Goal: Task Accomplishment & Management: Complete application form

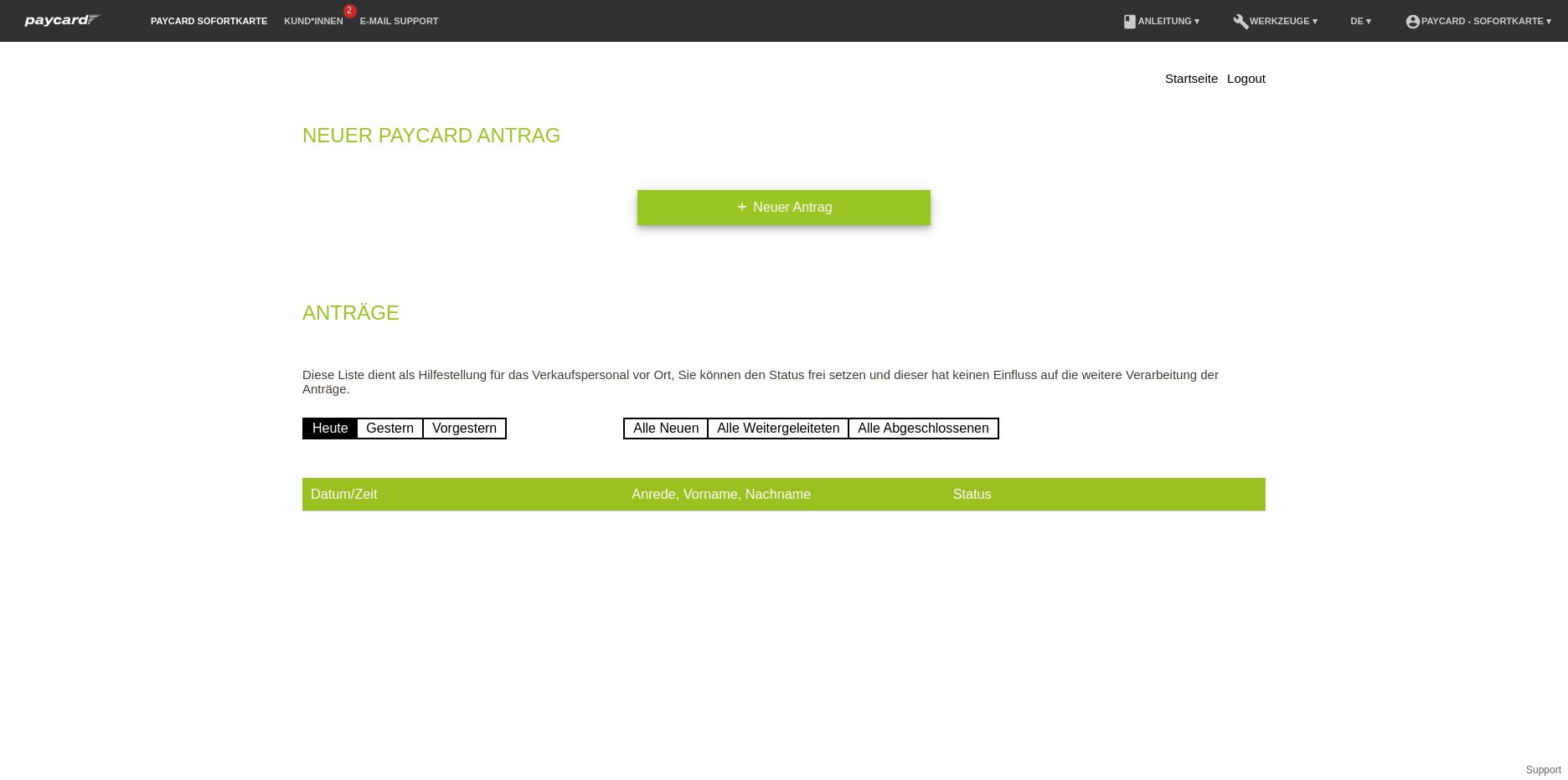
click at [690, 212] on link "add Neuer Antrag" at bounding box center [784, 207] width 293 height 35
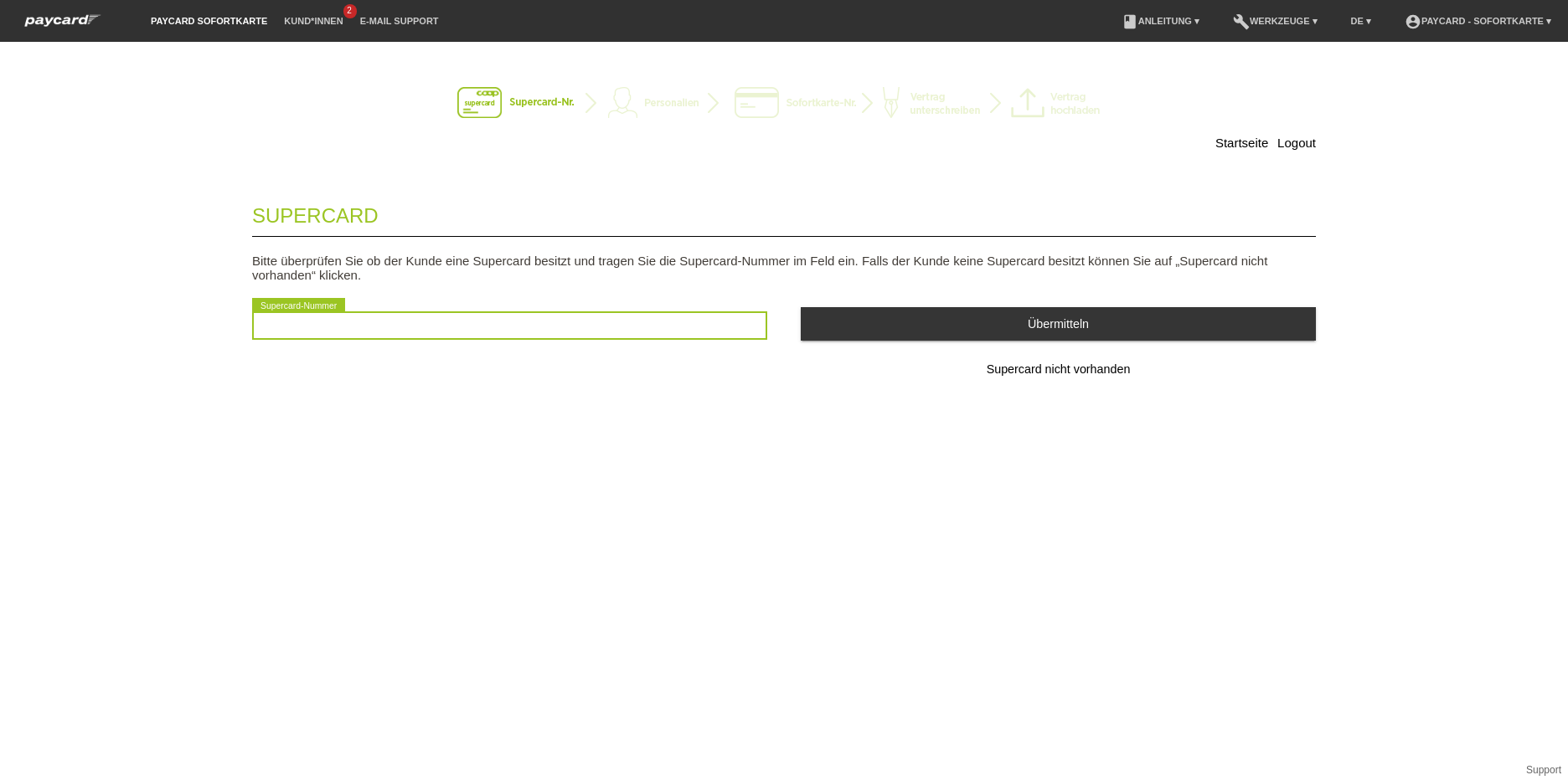
click at [615, 325] on input "text" at bounding box center [510, 326] width 516 height 28
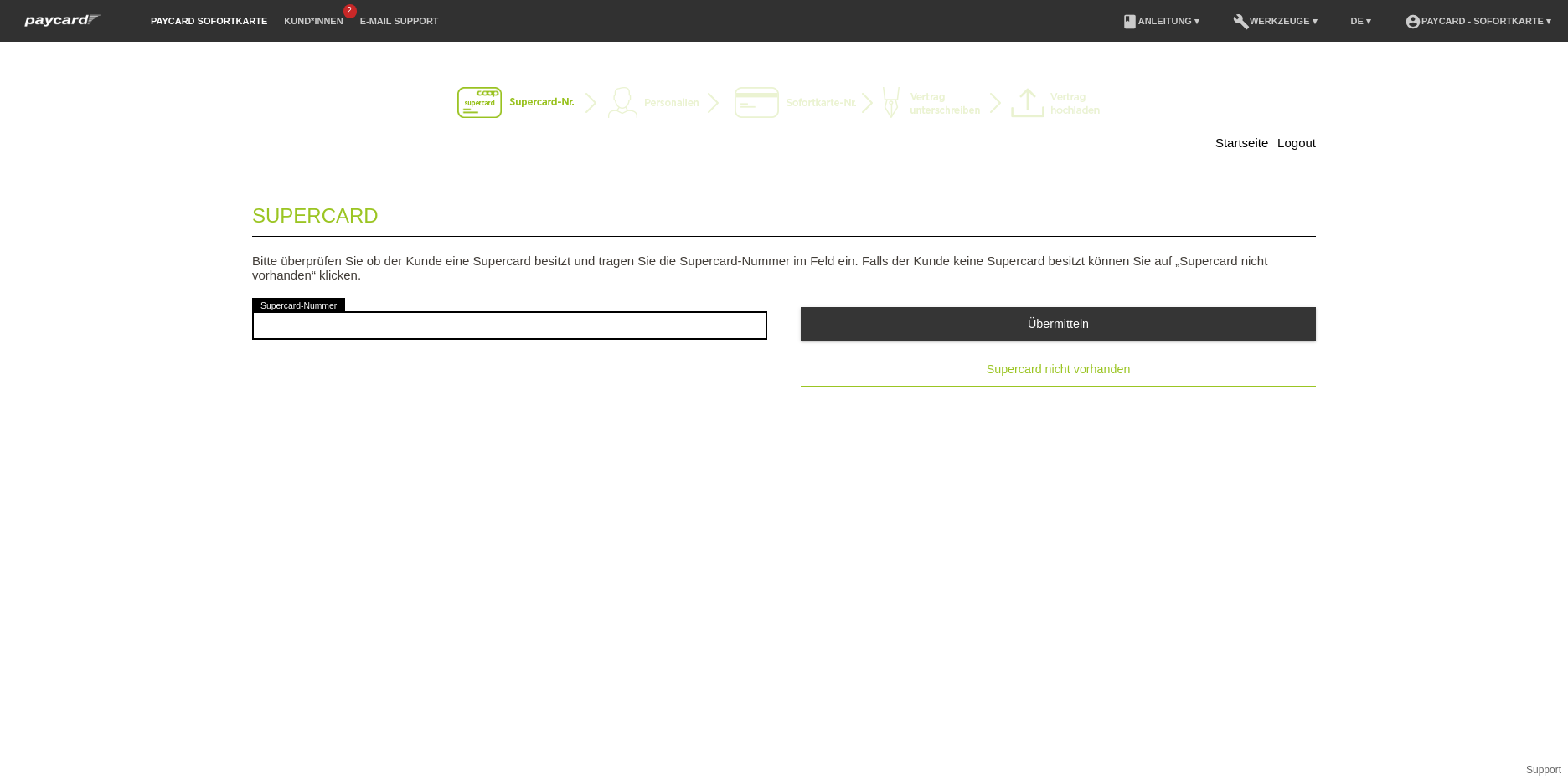
click at [1059, 368] on span "Supercard nicht vorhanden" at bounding box center [1059, 369] width 144 height 13
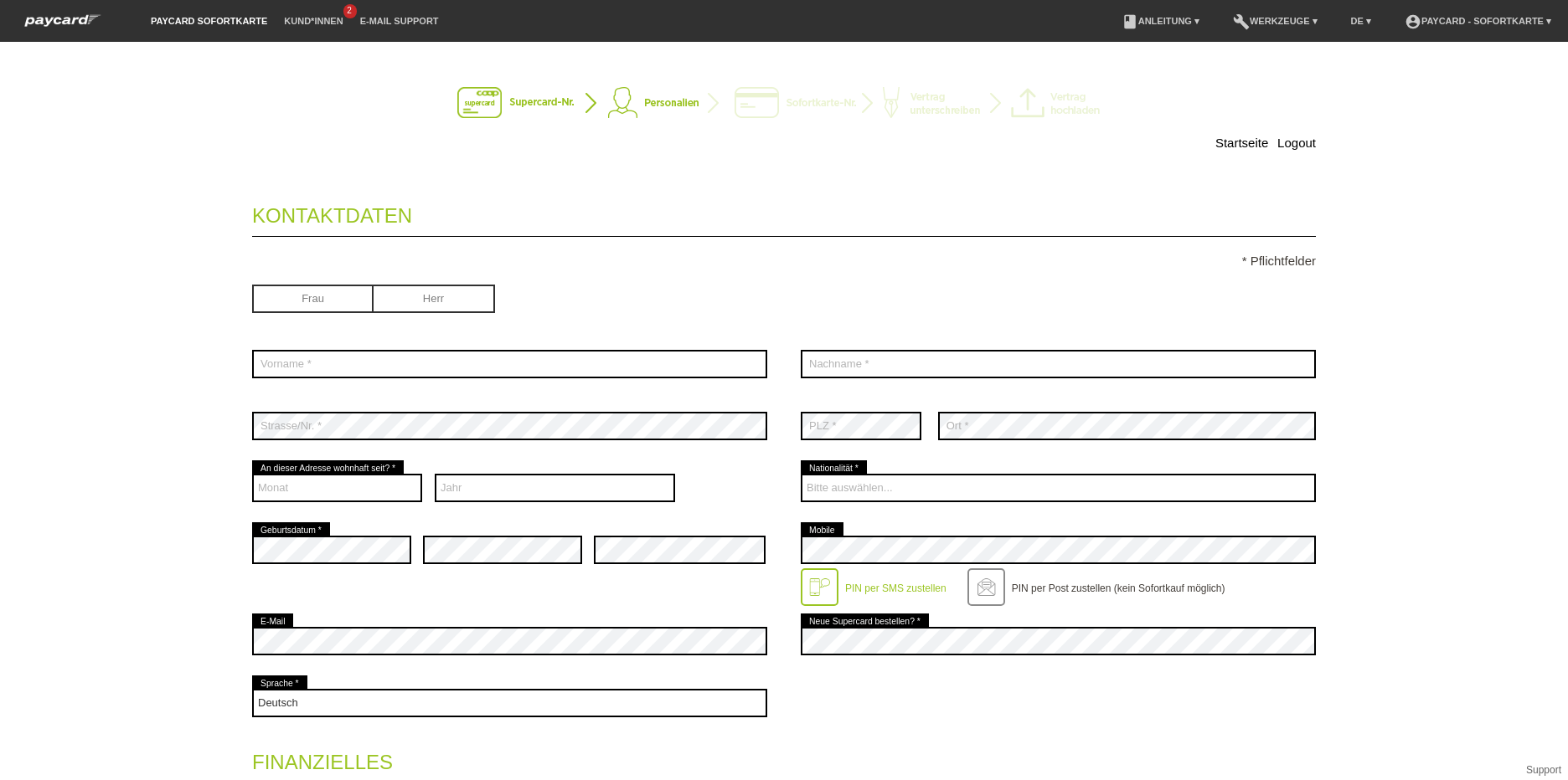
click at [433, 308] on input "radio" at bounding box center [434, 297] width 122 height 25
radio input "true"
click at [424, 296] on input "radio" at bounding box center [434, 297] width 122 height 25
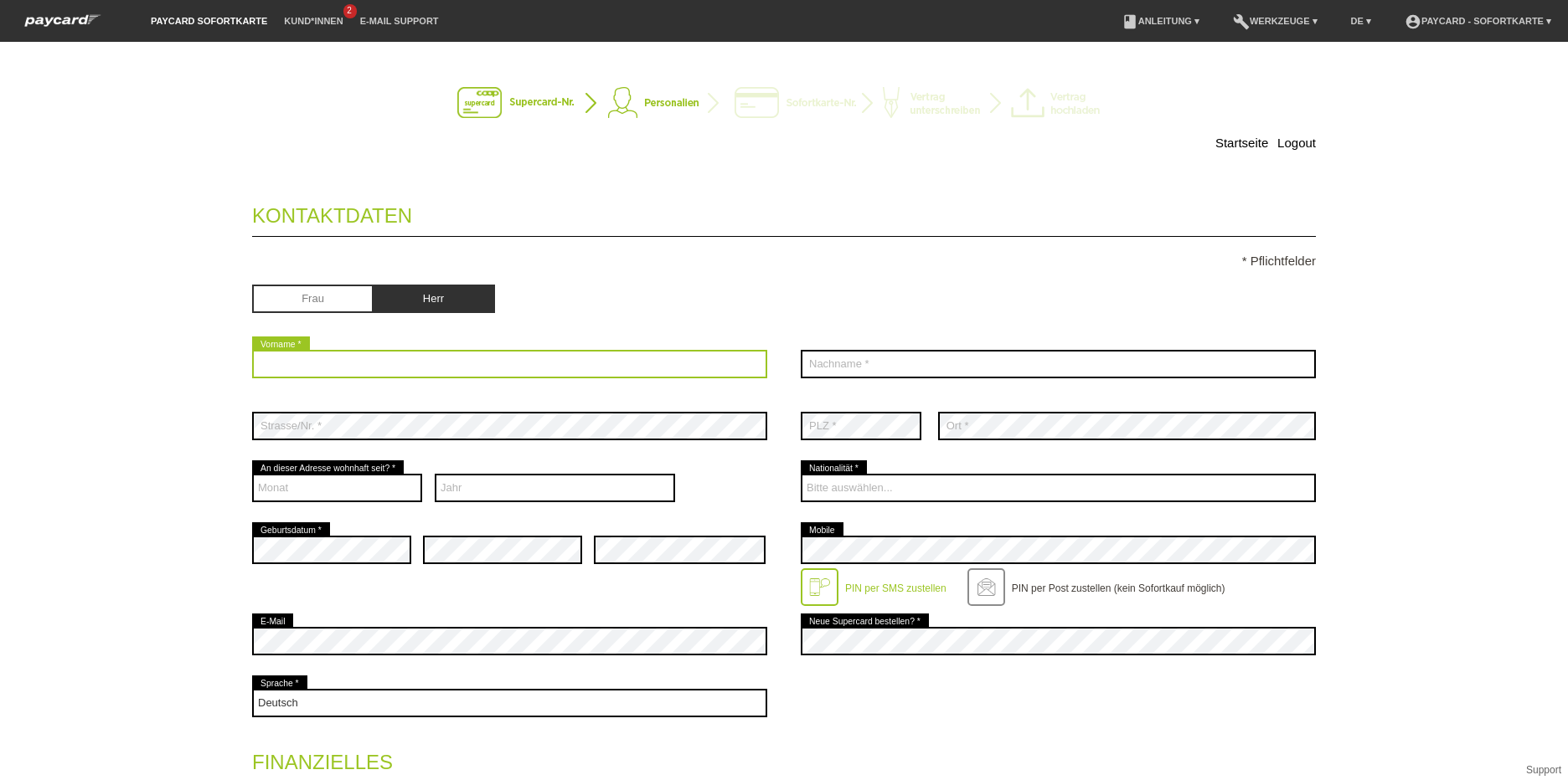
click at [393, 372] on input "text" at bounding box center [510, 364] width 516 height 28
type input "Mohammed Omeed Jarjees"
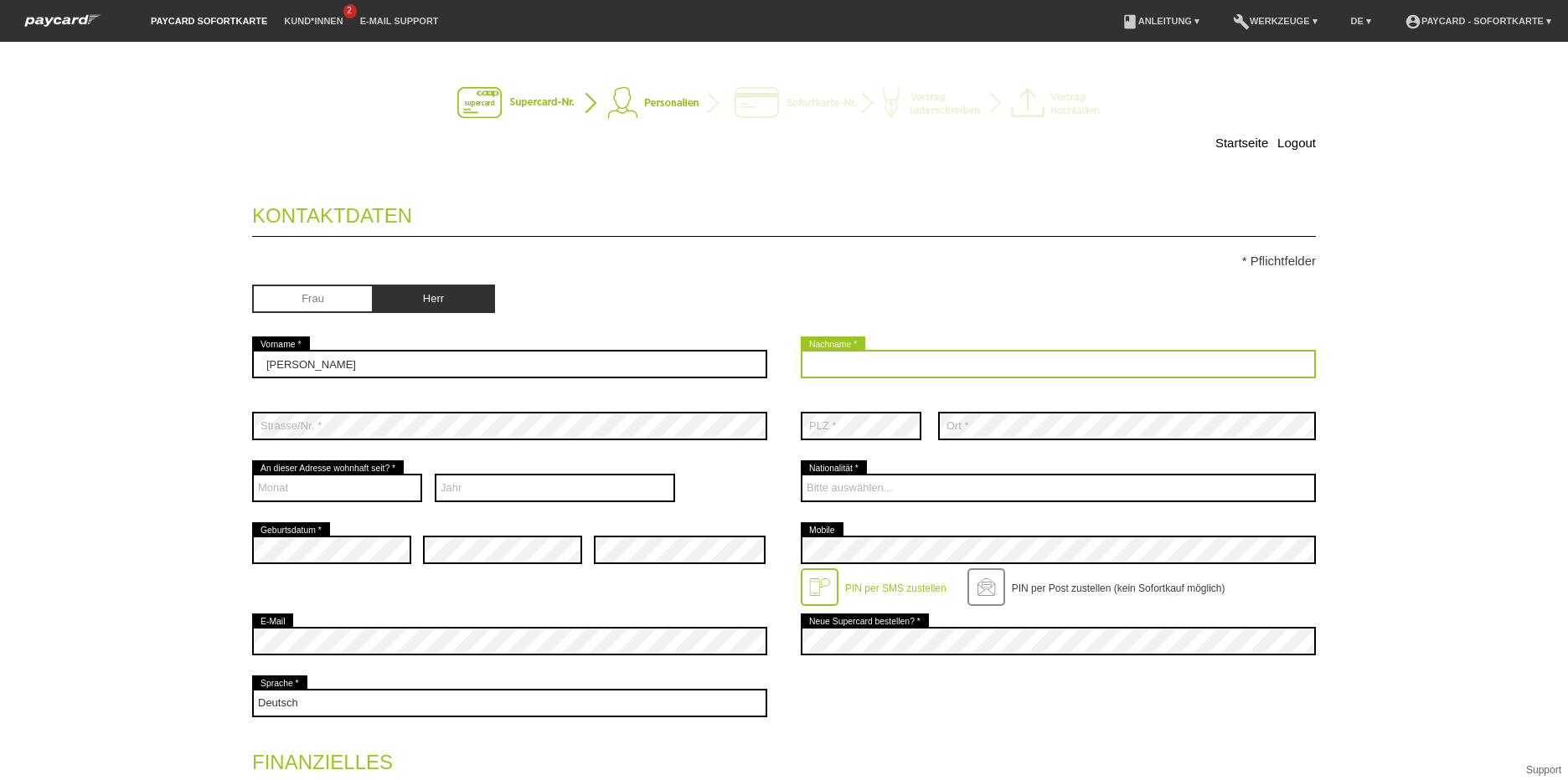
click at [848, 369] on input "text" at bounding box center [1059, 364] width 516 height 28
type input "Khayat"
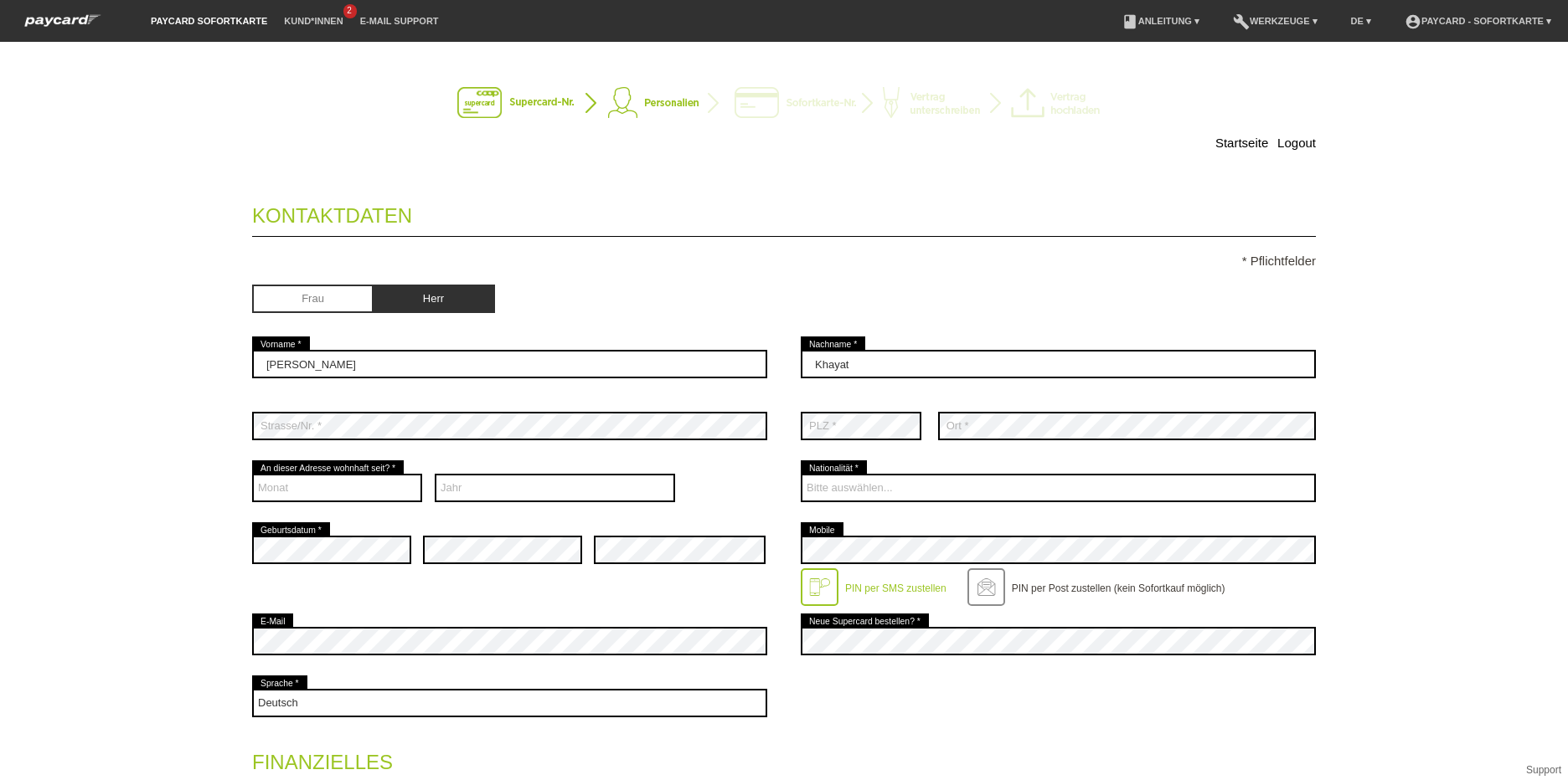
click at [1048, 454] on div "error Ort *" at bounding box center [1127, 426] width 378 height 62
click at [361, 482] on select "Monat 01 02 03 04 05 06 07 08 09 10 11 12" at bounding box center [337, 488] width 170 height 28
select select "10"
click at [253, 474] on select "Monat 01 02 03 04 05 06 07 08 09 10 11 12" at bounding box center [337, 488] width 170 height 28
click at [499, 486] on select "Jahr 2025 2024 2023 2022 2021 2020 2019 2018 2017 2016" at bounding box center [554, 488] width 241 height 28
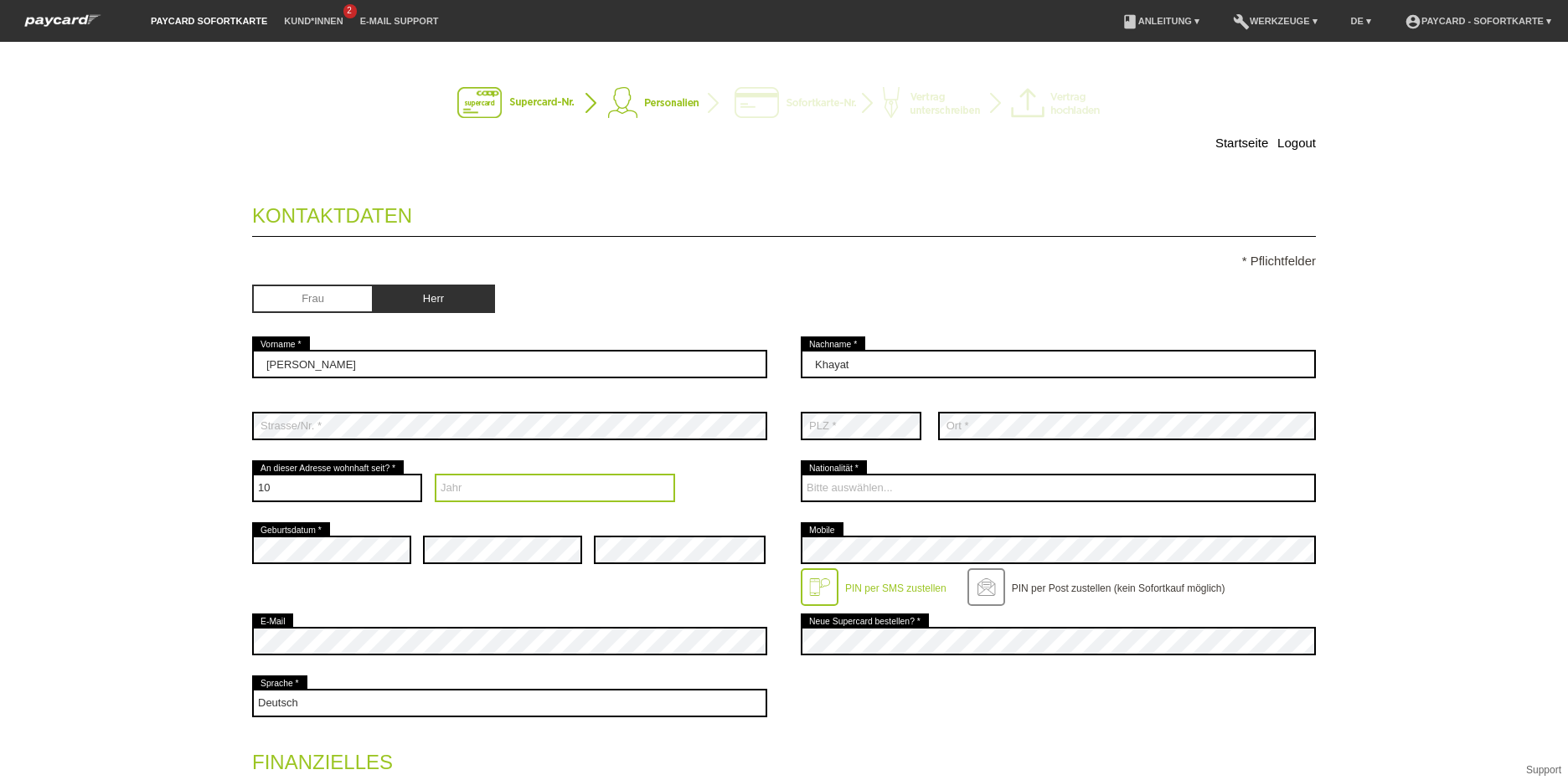
select select "2022"
click at [434, 474] on select "Jahr 2025 2024 2023 2022 2021 2020 2019 2018 2017 2016" at bounding box center [554, 488] width 241 height 28
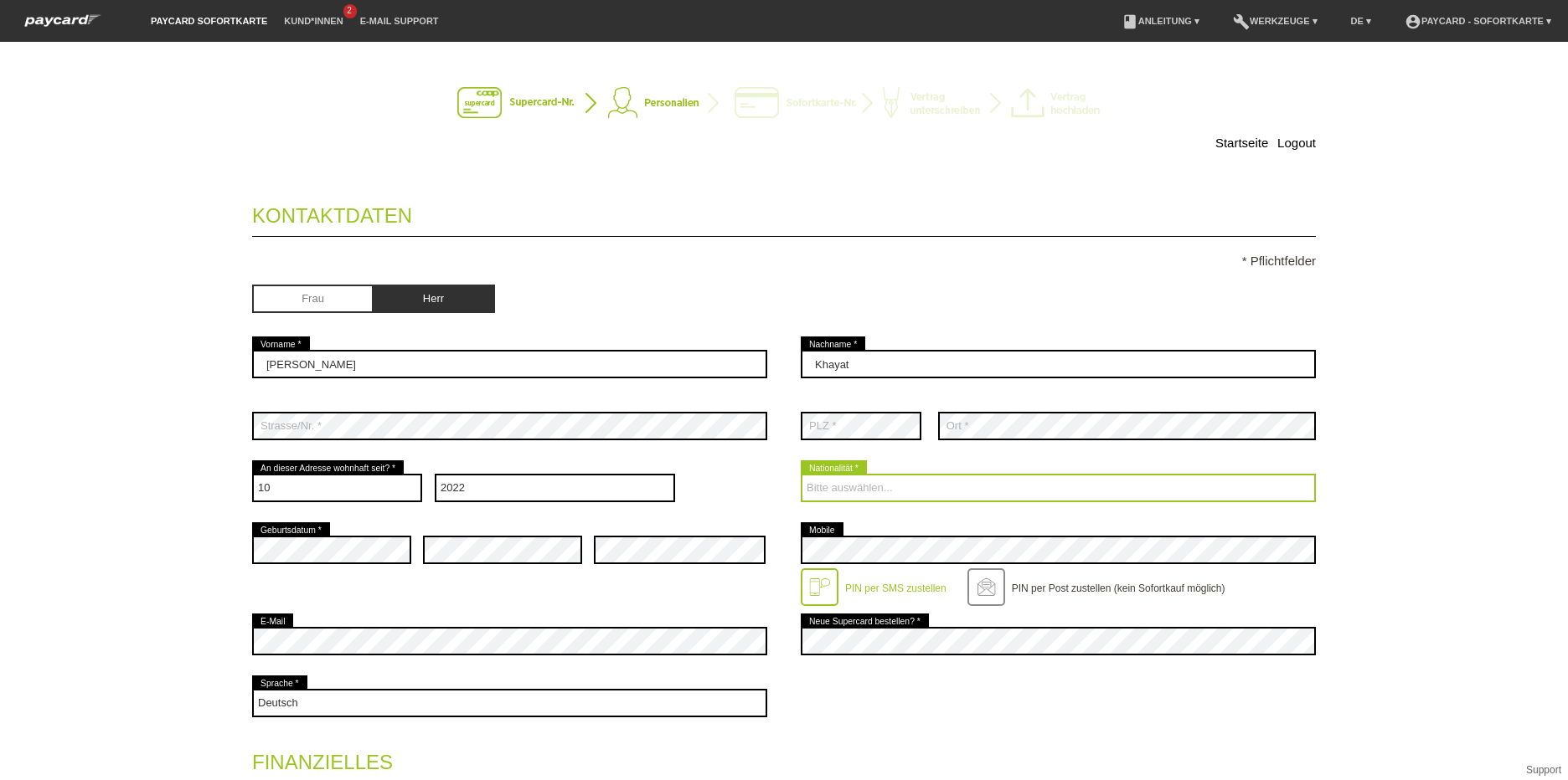
click at [926, 478] on select "Bitte auswählen... Schweiz Deutschland Liechtenstein Österreich ------------ Af…" at bounding box center [1059, 488] width 516 height 28
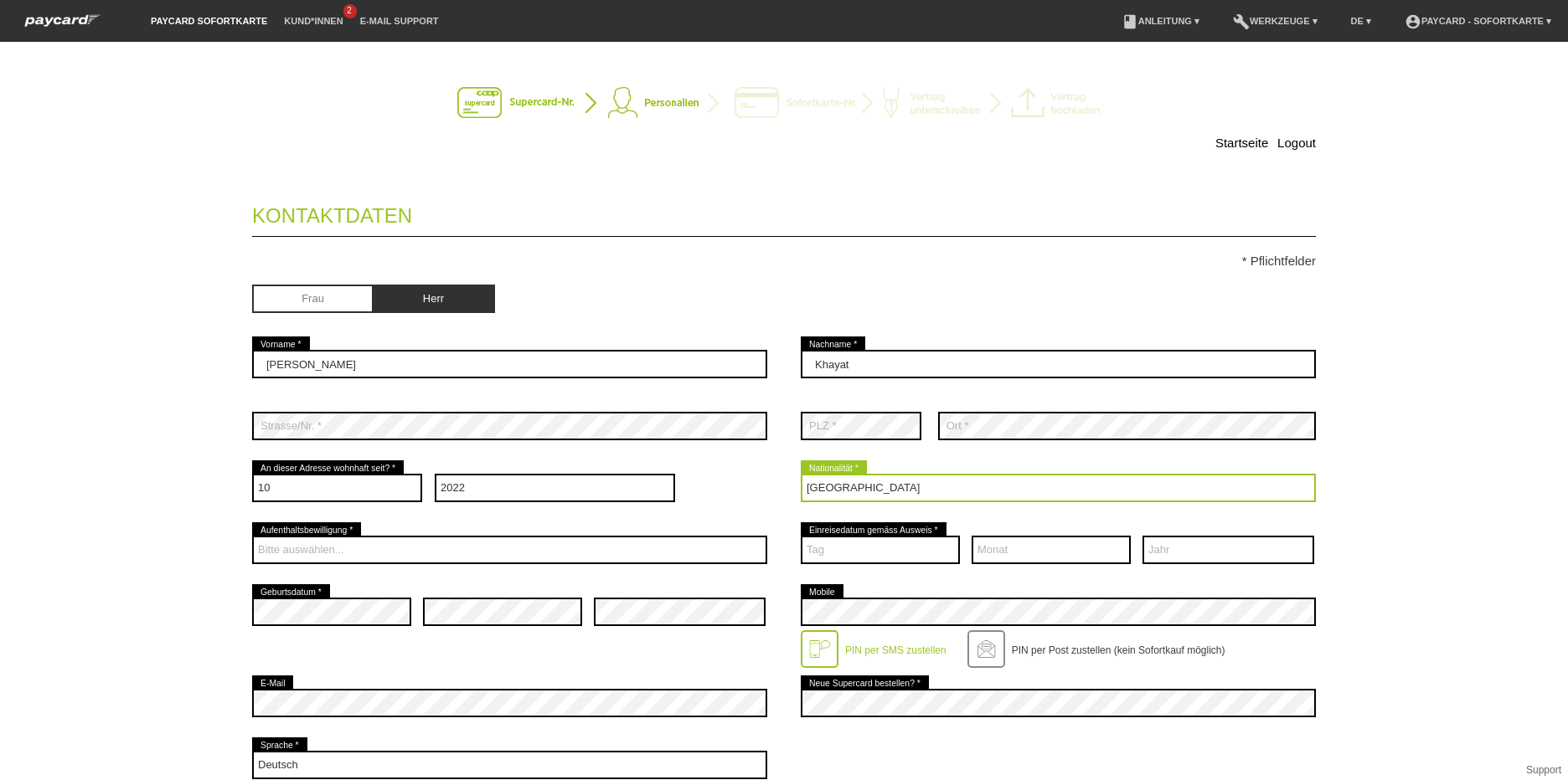
click at [978, 483] on select "Bitte auswählen... Schweiz Deutschland Liechtenstein Österreich ------------ Af…" at bounding box center [1059, 488] width 516 height 28
select select "IQ"
click at [801, 474] on select "Bitte auswählen... Schweiz Deutschland Liechtenstein Österreich ------------ Af…" at bounding box center [1059, 488] width 516 height 28
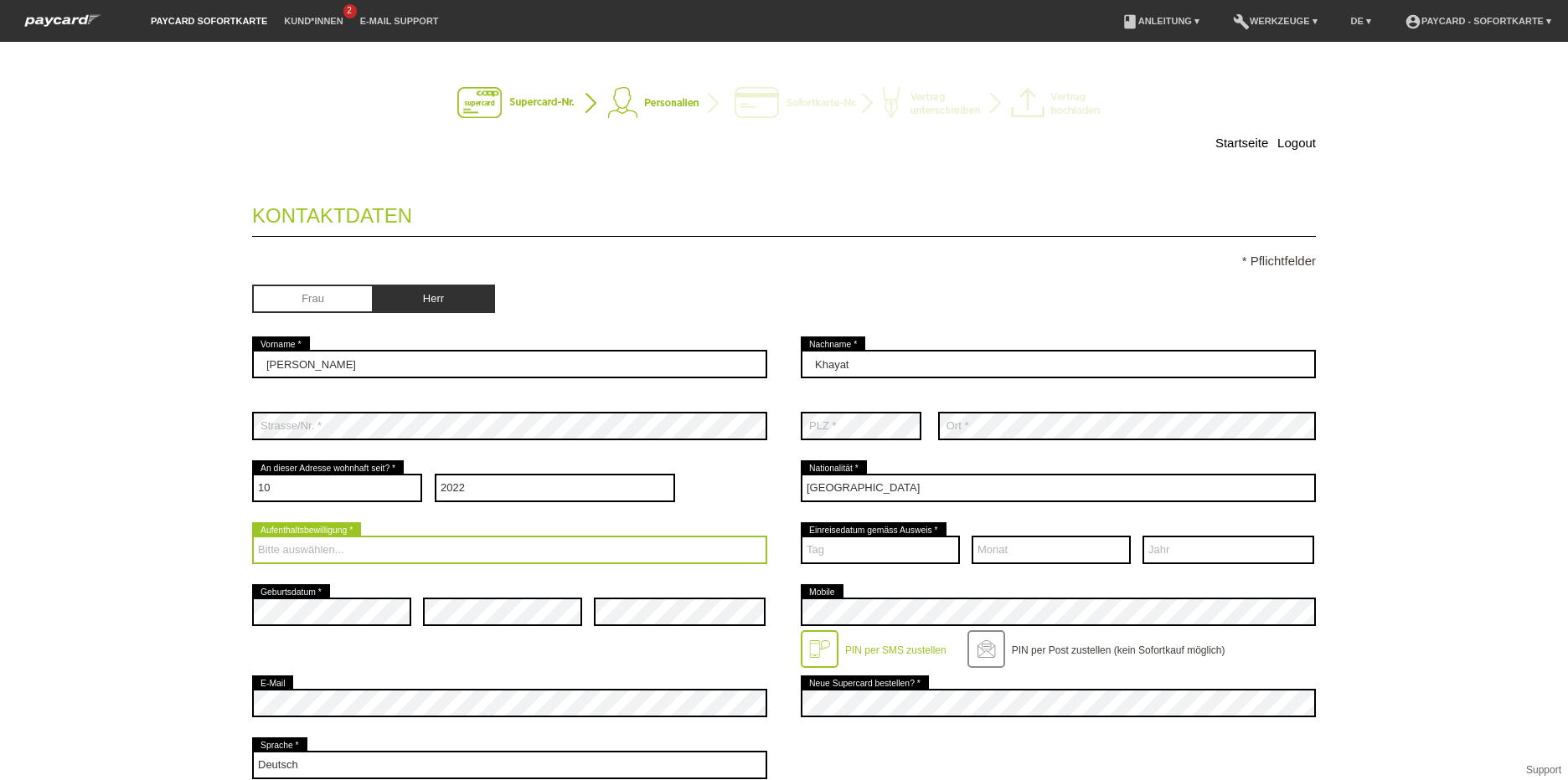
click at [359, 553] on select "Bitte auswählen... C B B - Flüchtlingsstatus Andere" at bounding box center [510, 550] width 516 height 28
select select "B"
click at [253, 536] on select "Bitte auswählen... C B B - Flüchtlingsstatus Andere" at bounding box center [510, 550] width 516 height 28
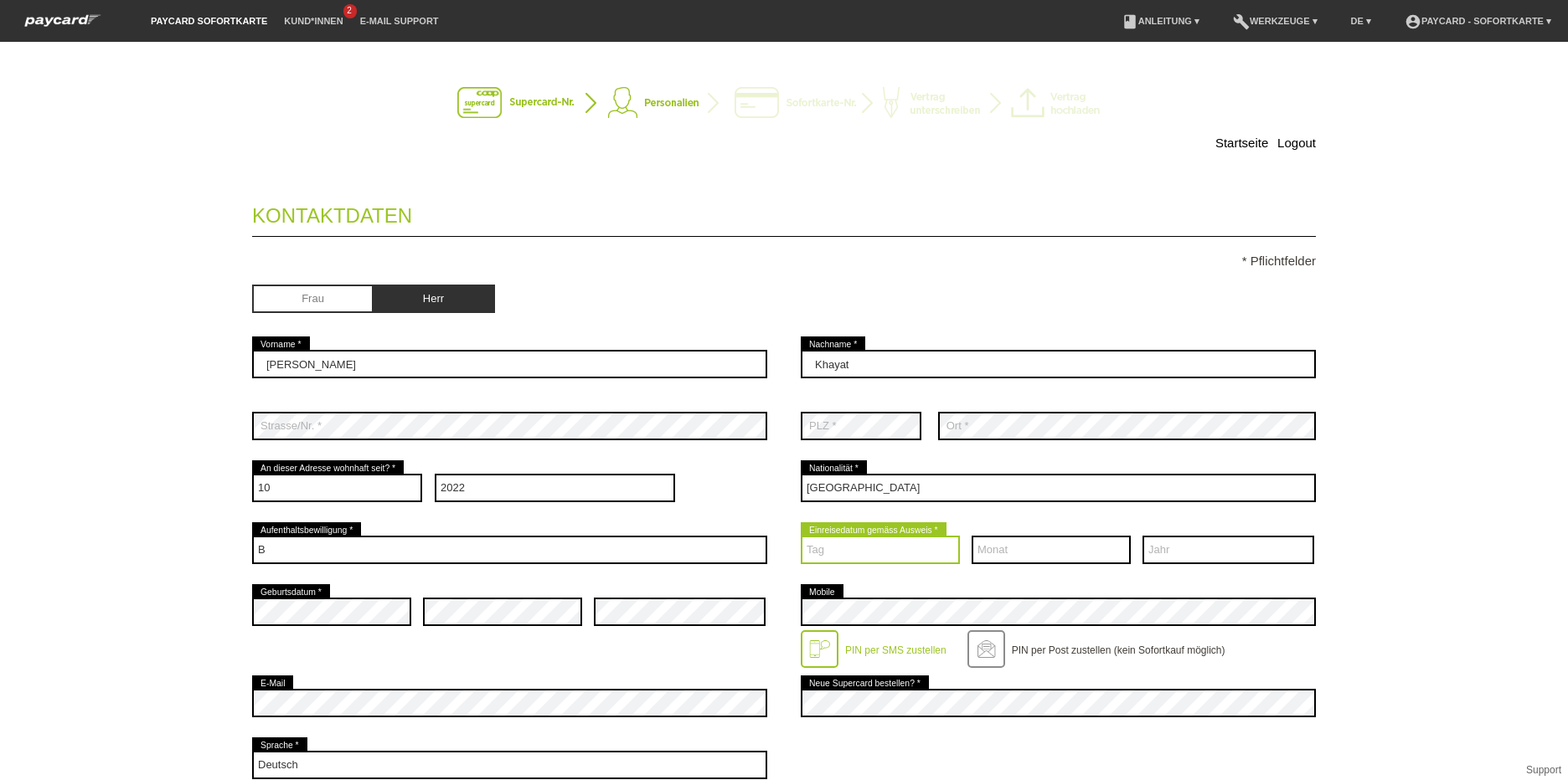
click at [887, 546] on select "Tag 01 02 03 04 05 06 07 08 09 10 11 12 13 14 15 16 17" at bounding box center [880, 550] width 159 height 28
click at [1029, 294] on div "Frau Herr" at bounding box center [784, 301] width 1064 height 65
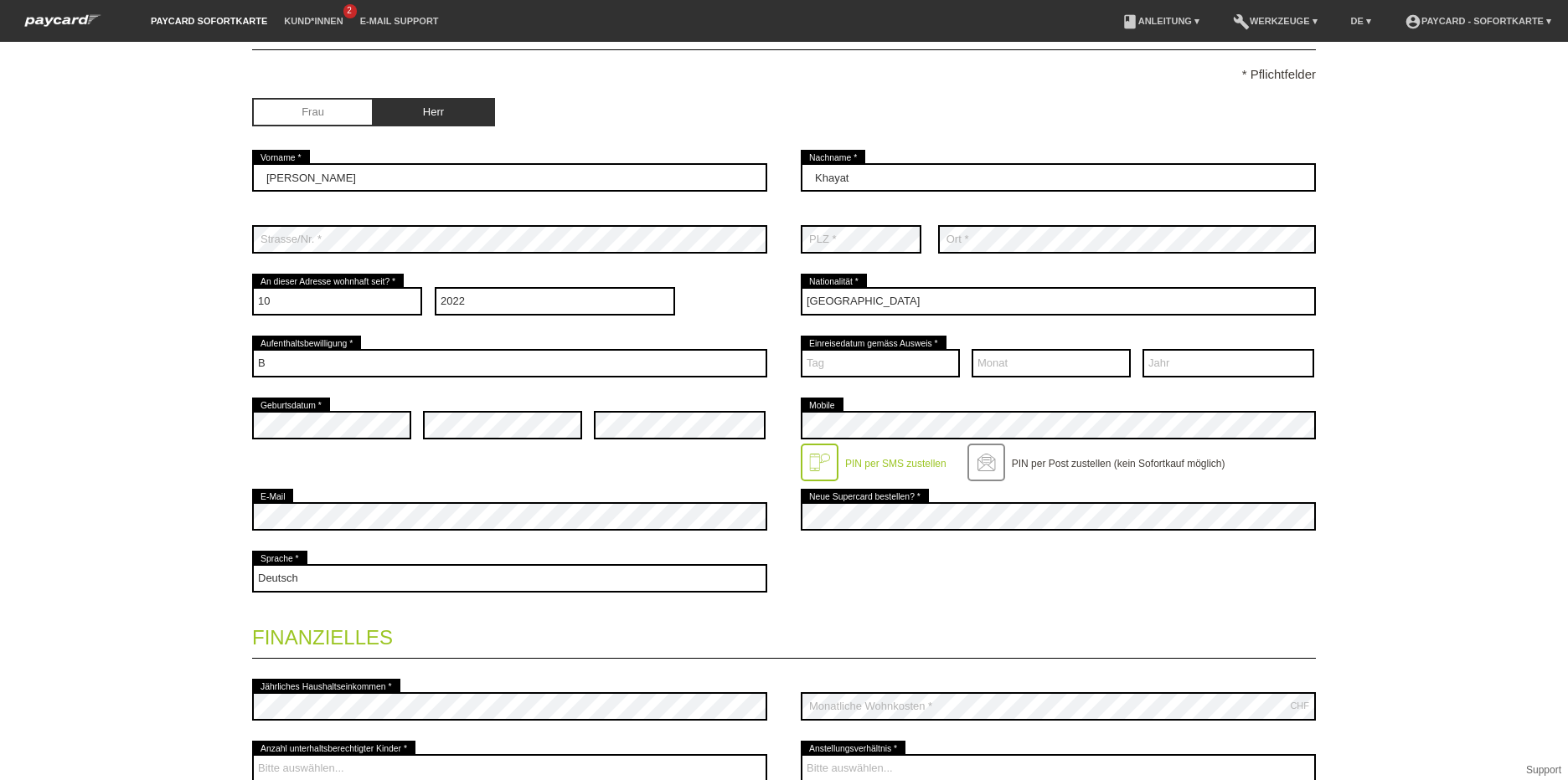
scroll to position [202, 0]
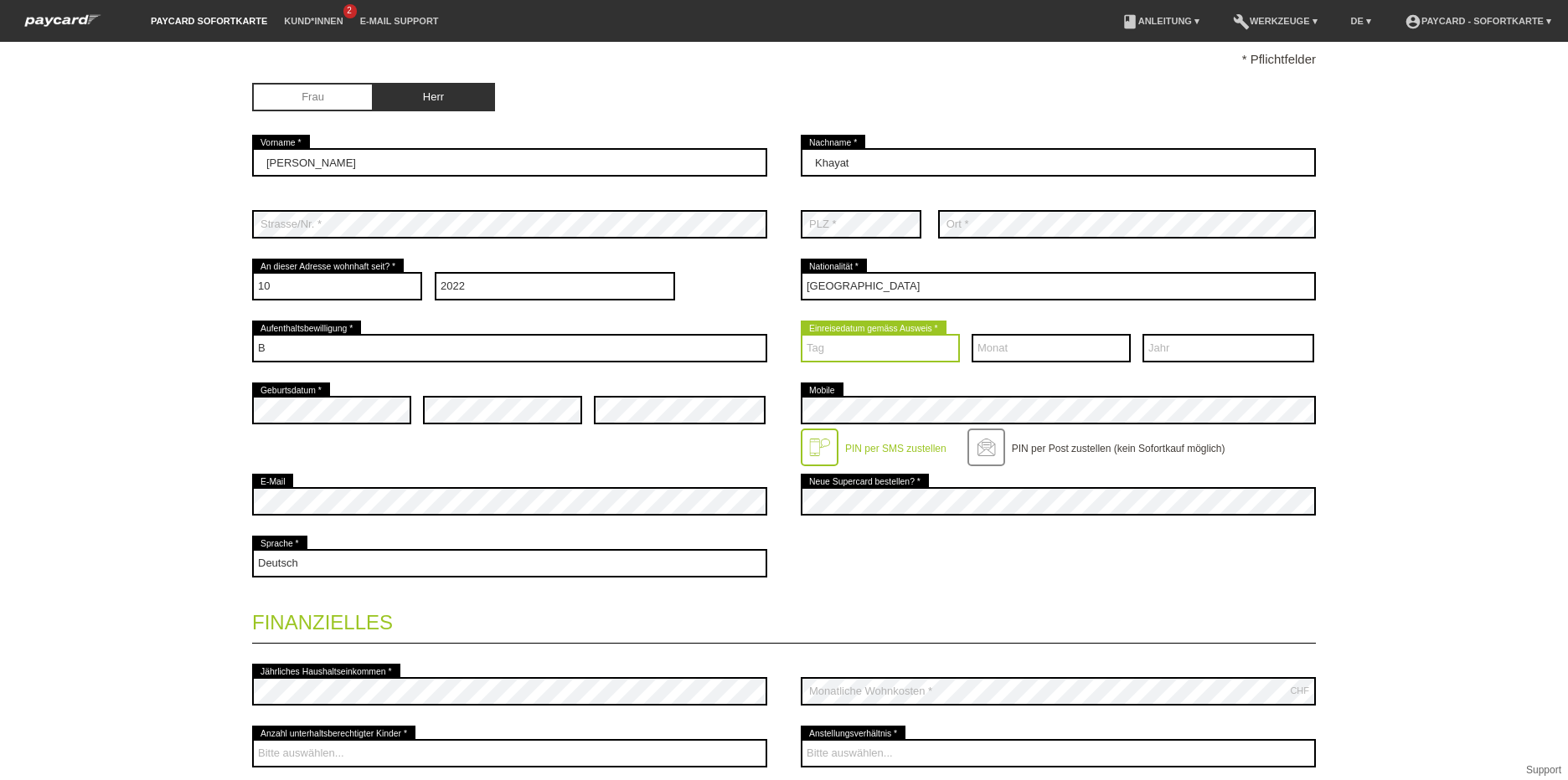
click at [825, 349] on select "Tag 01 02 03 04 05 06 07 08 09 10 11 12 13 14 15 16 17" at bounding box center [880, 349] width 159 height 28
select select "23"
click at [992, 344] on select "Monat 01 02 03 04 05 06 07 08 09 10 11 12" at bounding box center [1052, 349] width 159 height 28
select select "09"
click at [972, 334] on select "Monat 01 02 03 04 05 06 07 08 09 10 11 12" at bounding box center [1052, 349] width 159 height 28
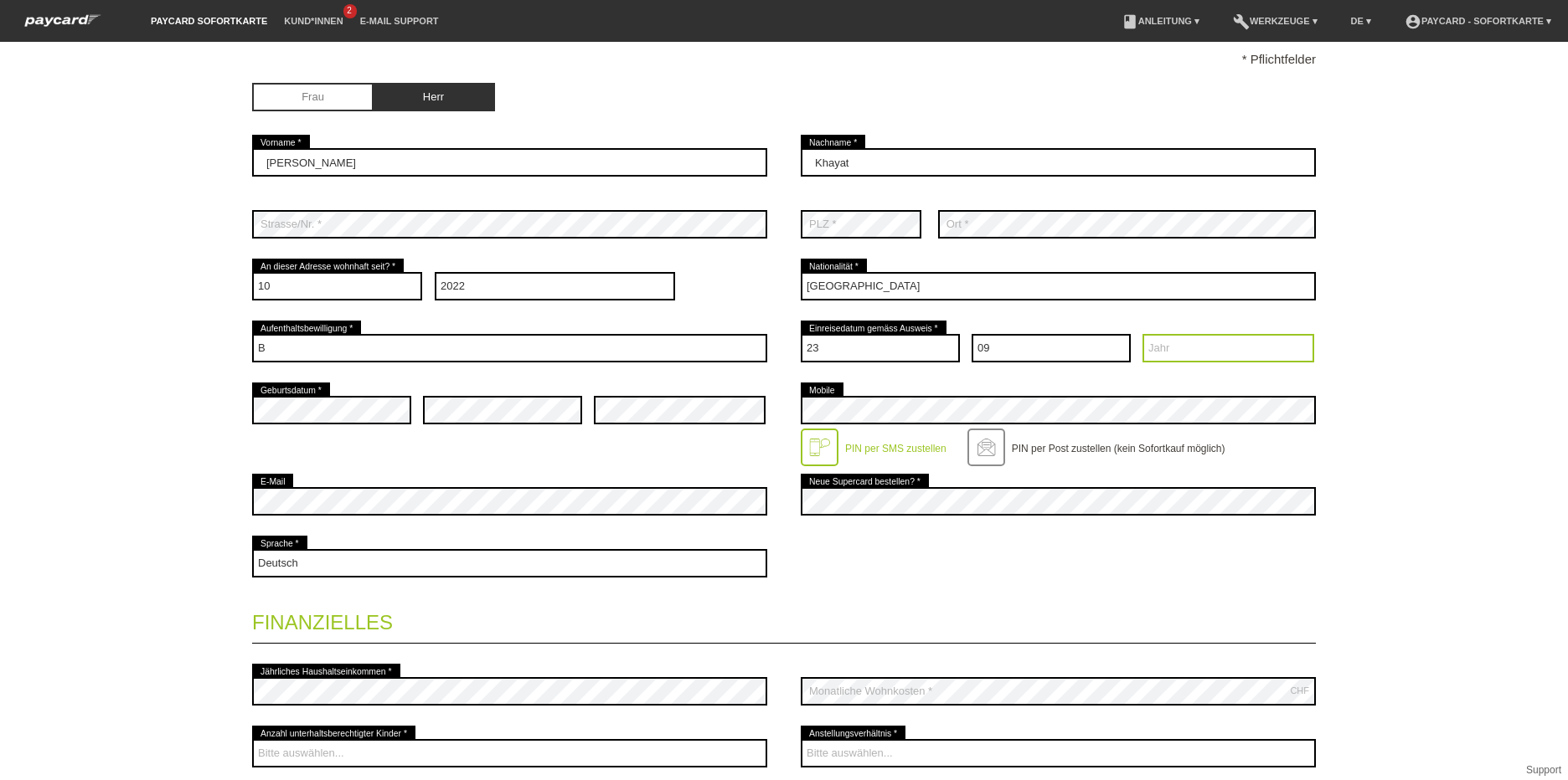
click at [1163, 339] on select "Jahr 2025 2024 2023 2022 2021 2020 2019 2018 2017 2016" at bounding box center [1228, 349] width 172 height 28
select select "2015"
click at [1142, 334] on select "Jahr 2025 2024 2023 2022 2021 2020 2019 2018 2017 2016" at bounding box center [1228, 349] width 172 height 28
click at [1459, 482] on div "Startseite Logout Kontaktdaten * Pflichtfelder Frau Herr 01" at bounding box center [784, 410] width 1568 height 739
click at [366, 485] on div "error E-Mail" at bounding box center [510, 501] width 516 height 62
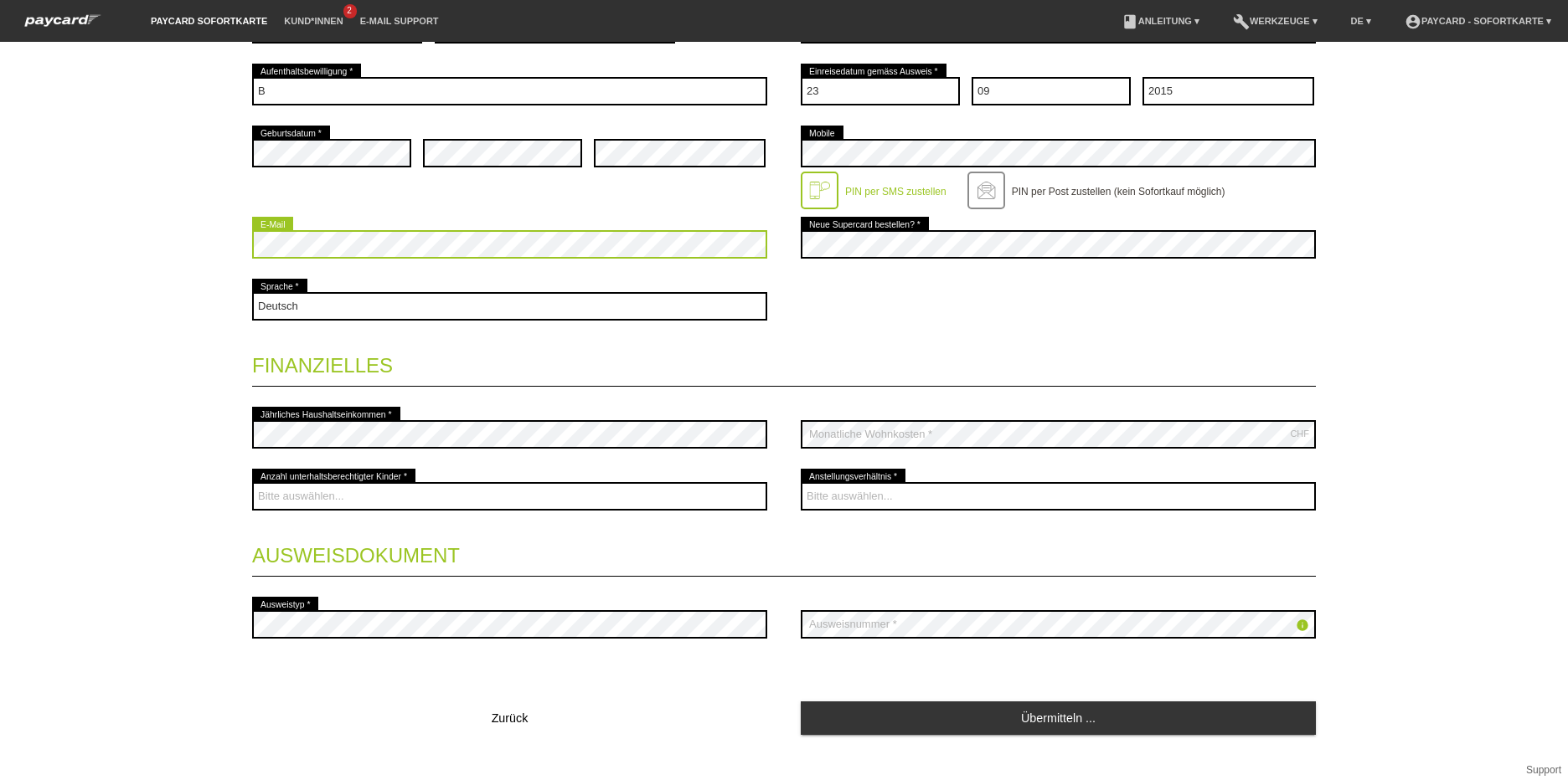
scroll to position [483, 0]
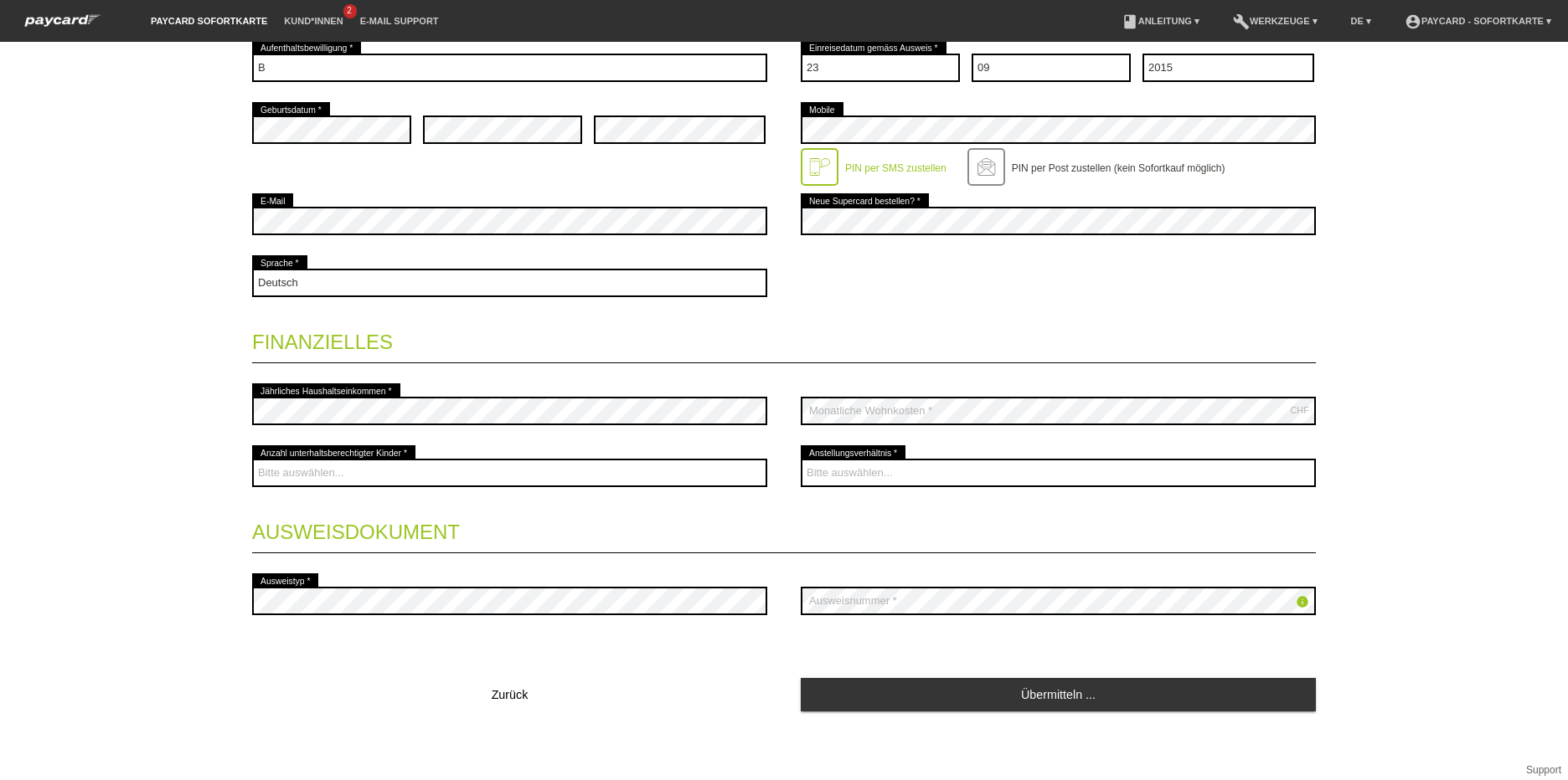
click at [525, 531] on legend "Ausweisdokument" at bounding box center [784, 529] width 1064 height 49
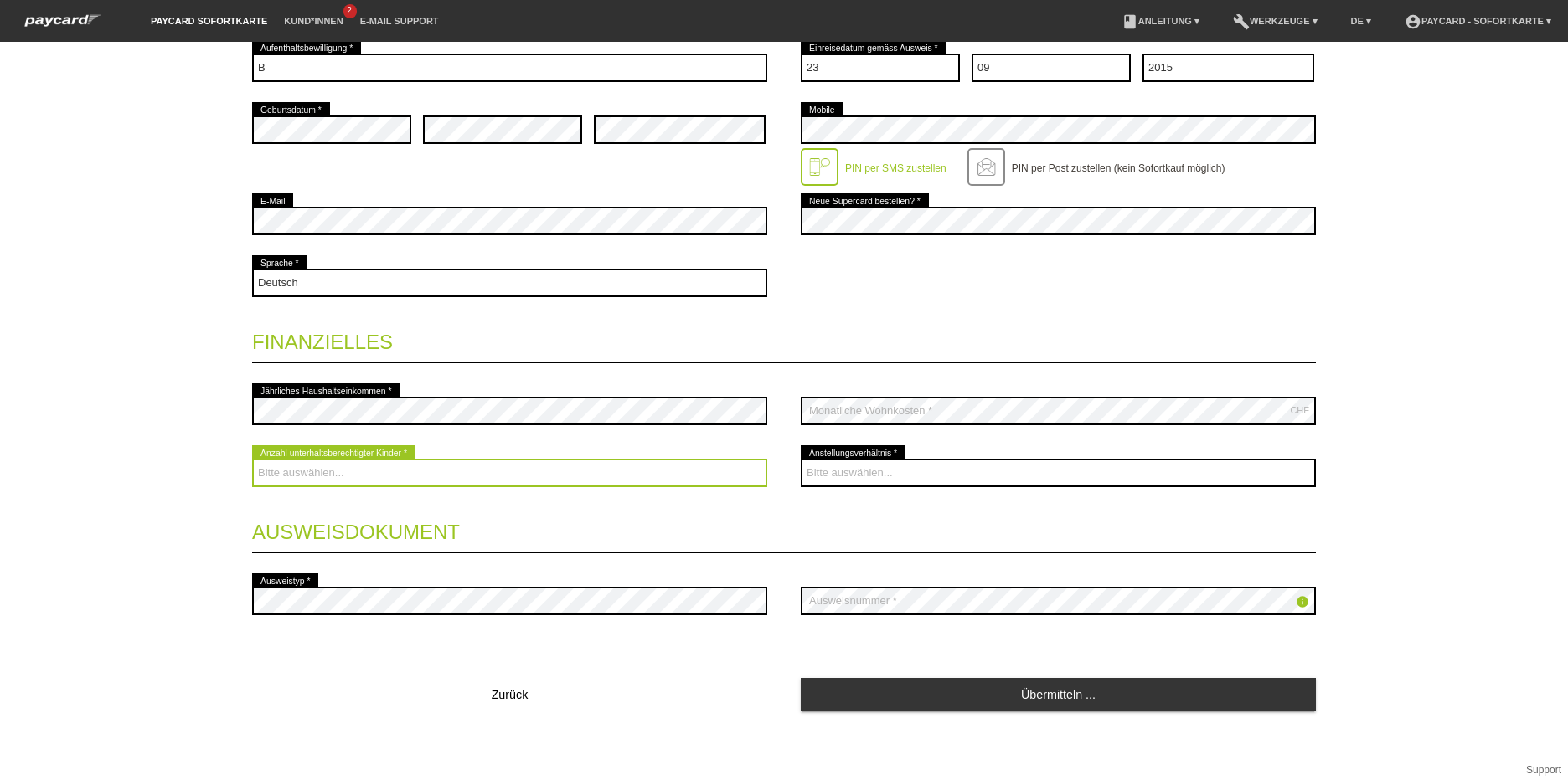
click at [484, 466] on select "Bitte auswählen... 0 1 2 3 4 5 6 7 8 9" at bounding box center [510, 473] width 516 height 28
select select "3"
click at [253, 459] on select "Bitte auswählen... 0 1 2 3 4 5 6 7 8 9" at bounding box center [510, 473] width 516 height 28
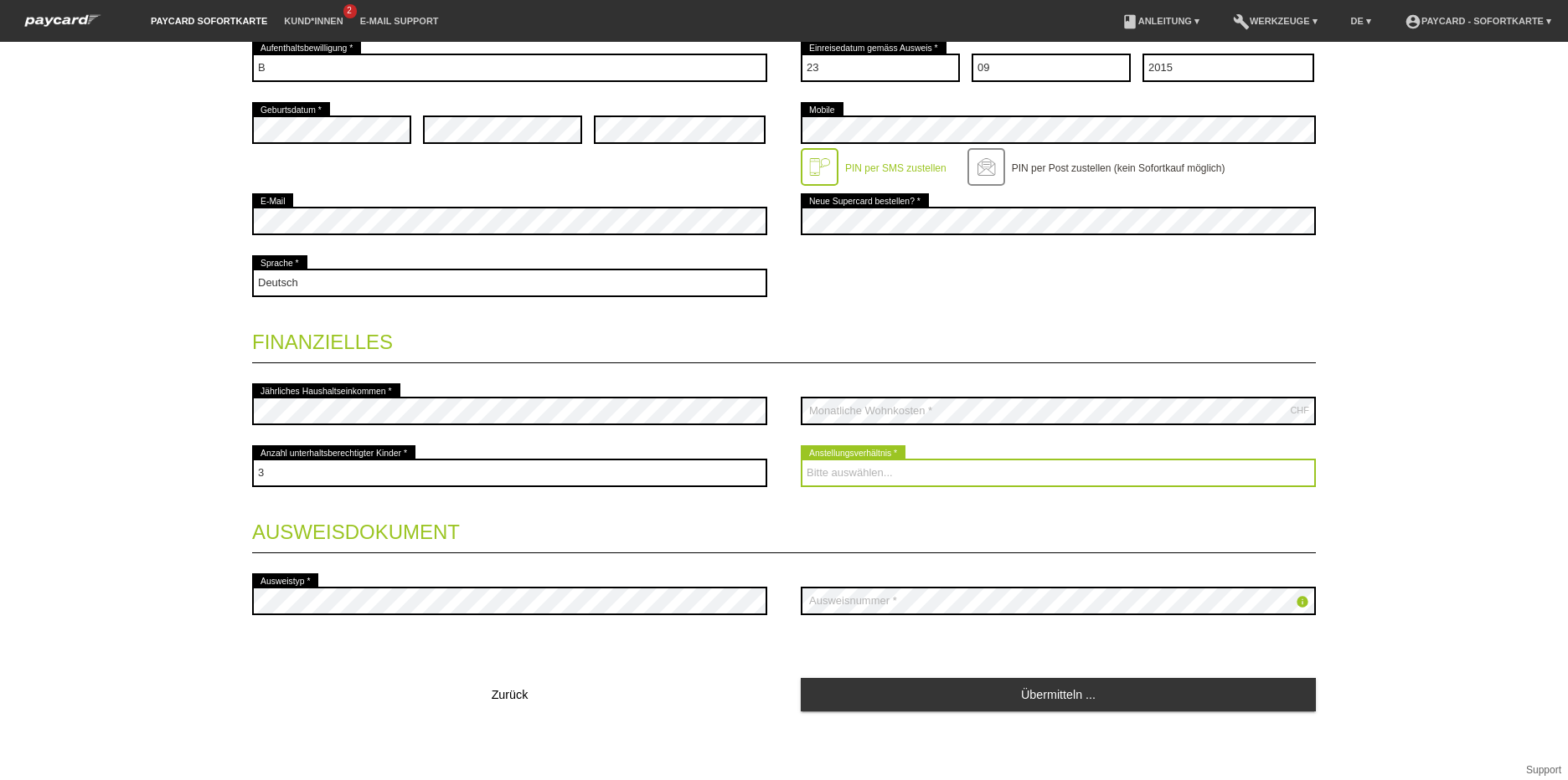
click at [908, 462] on select "Bitte auswählen... Unbefristet Befristet Lehrling/Student Pensioniert Nicht arb…" at bounding box center [1059, 473] width 516 height 28
select select "UNLIMITED"
click at [801, 459] on select "Bitte auswählen... Unbefristet Befristet Lehrling/Student Pensioniert Nicht arb…" at bounding box center [1059, 473] width 516 height 28
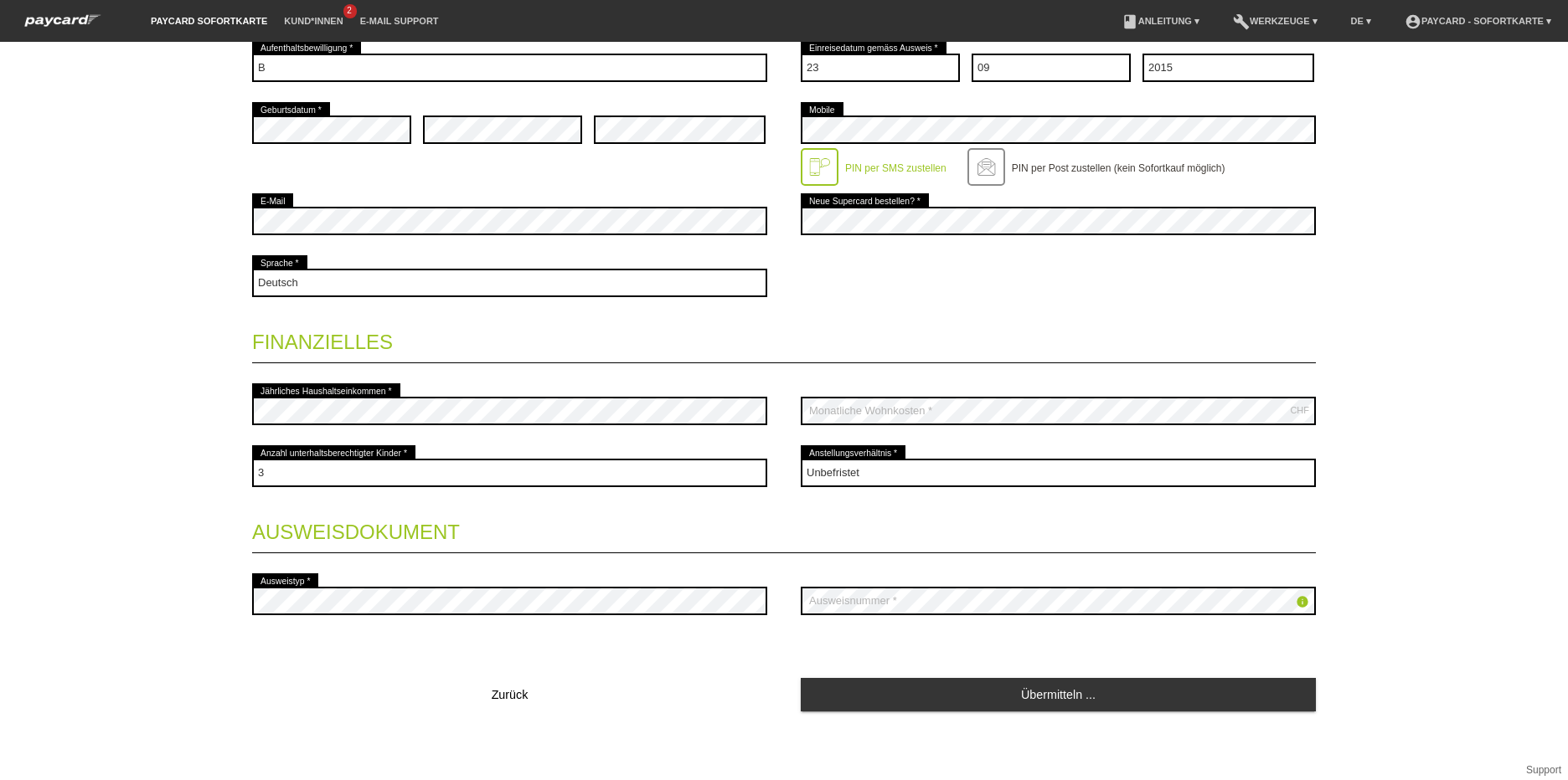
click at [1428, 522] on div "Startseite Logout Kontaktdaten * Pflichtfelder Frau Herr 01" at bounding box center [784, 410] width 1568 height 739
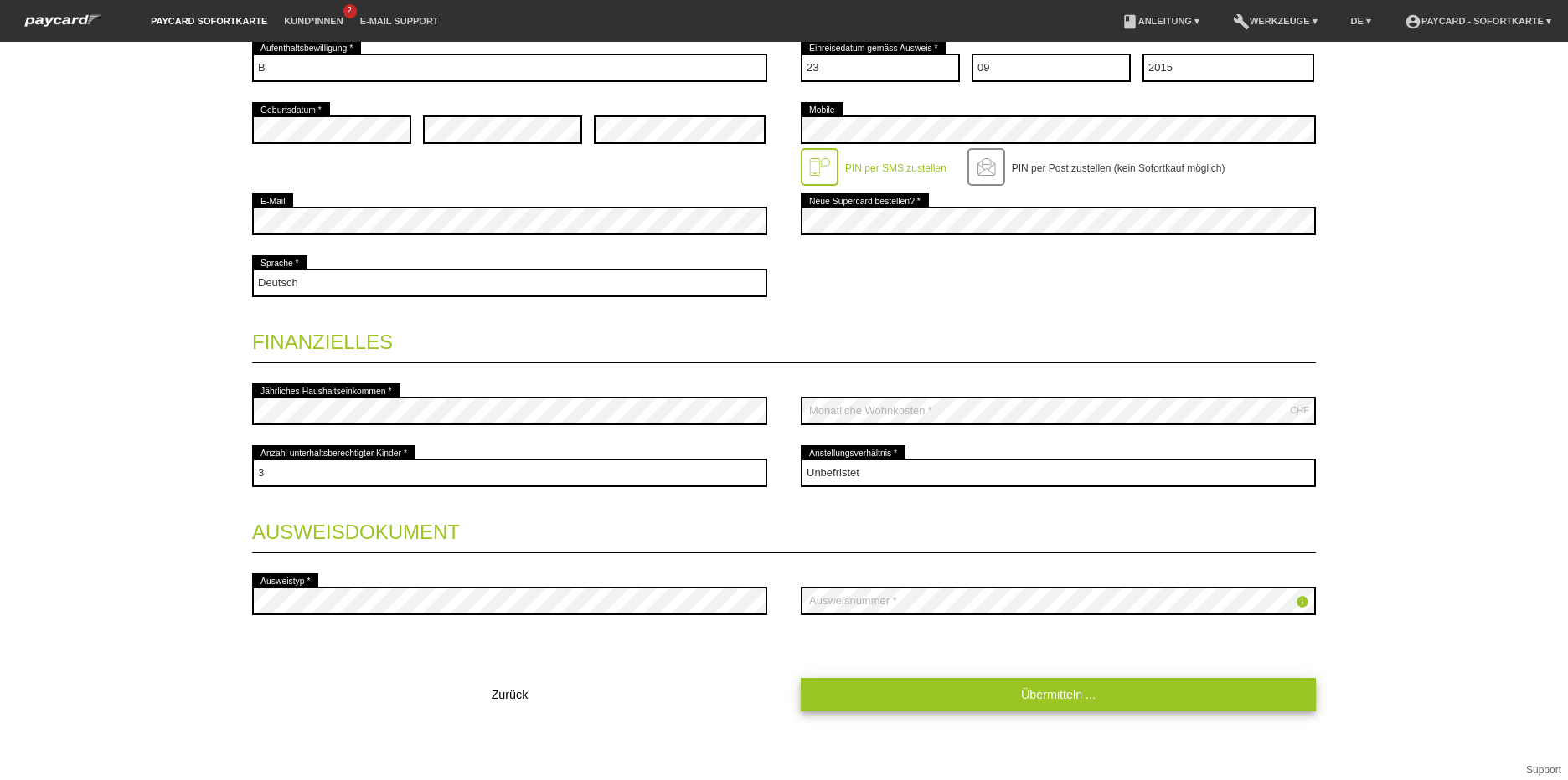
click at [1205, 703] on link "Übermitteln ..." at bounding box center [1059, 694] width 516 height 33
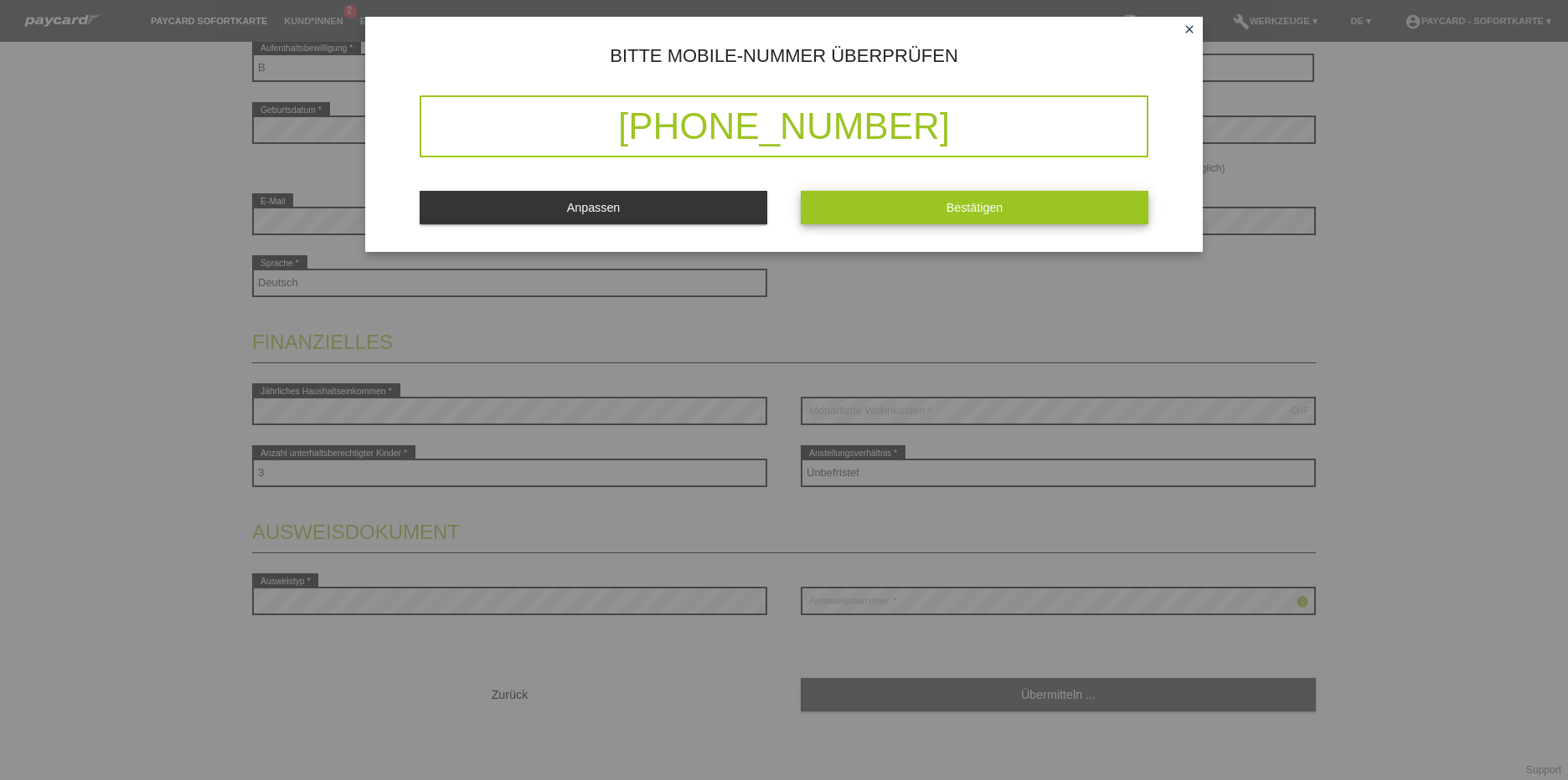
click at [963, 215] on button "Bestätigen" at bounding box center [975, 206] width 348 height 33
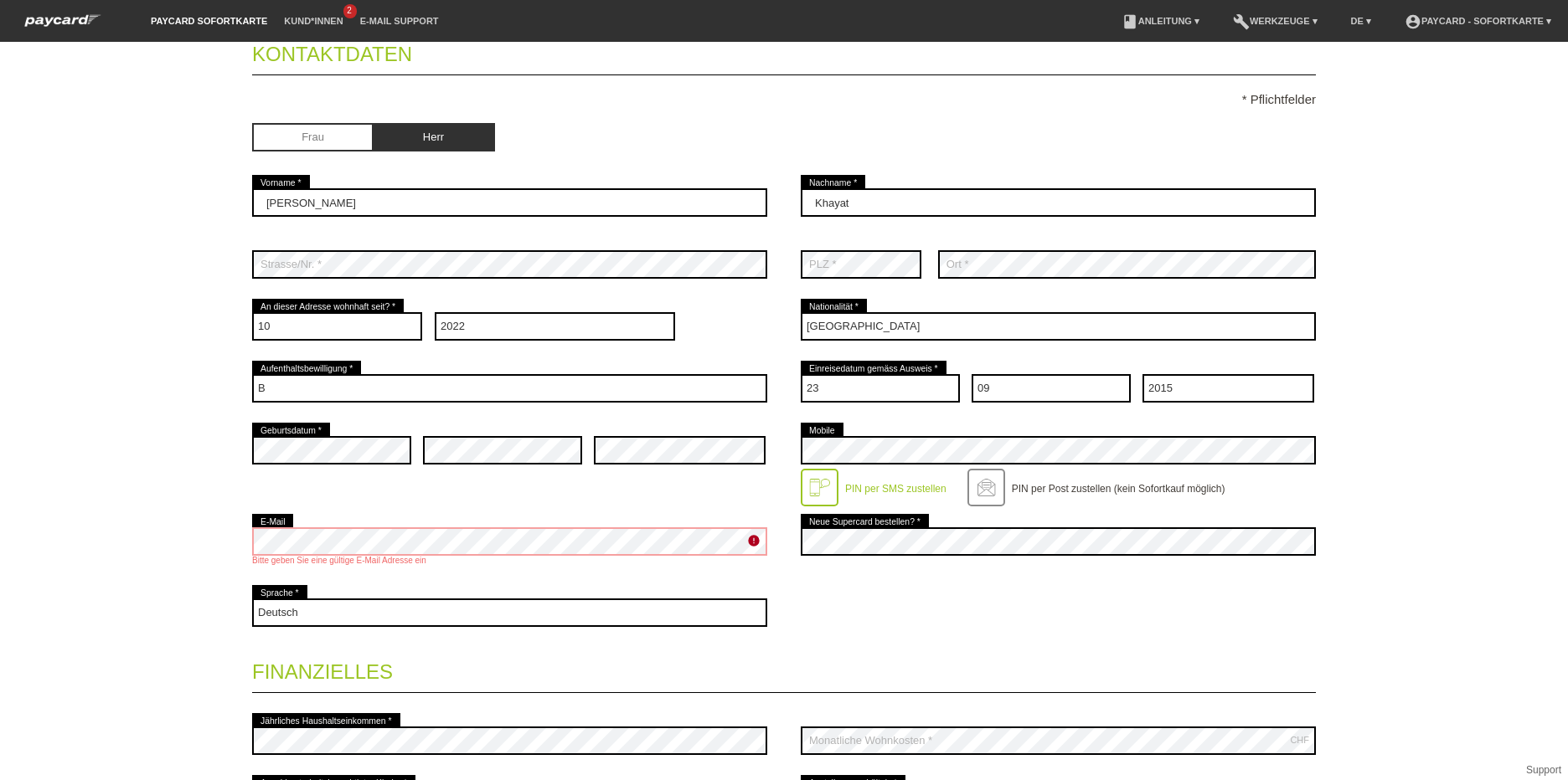
scroll to position [244, 0]
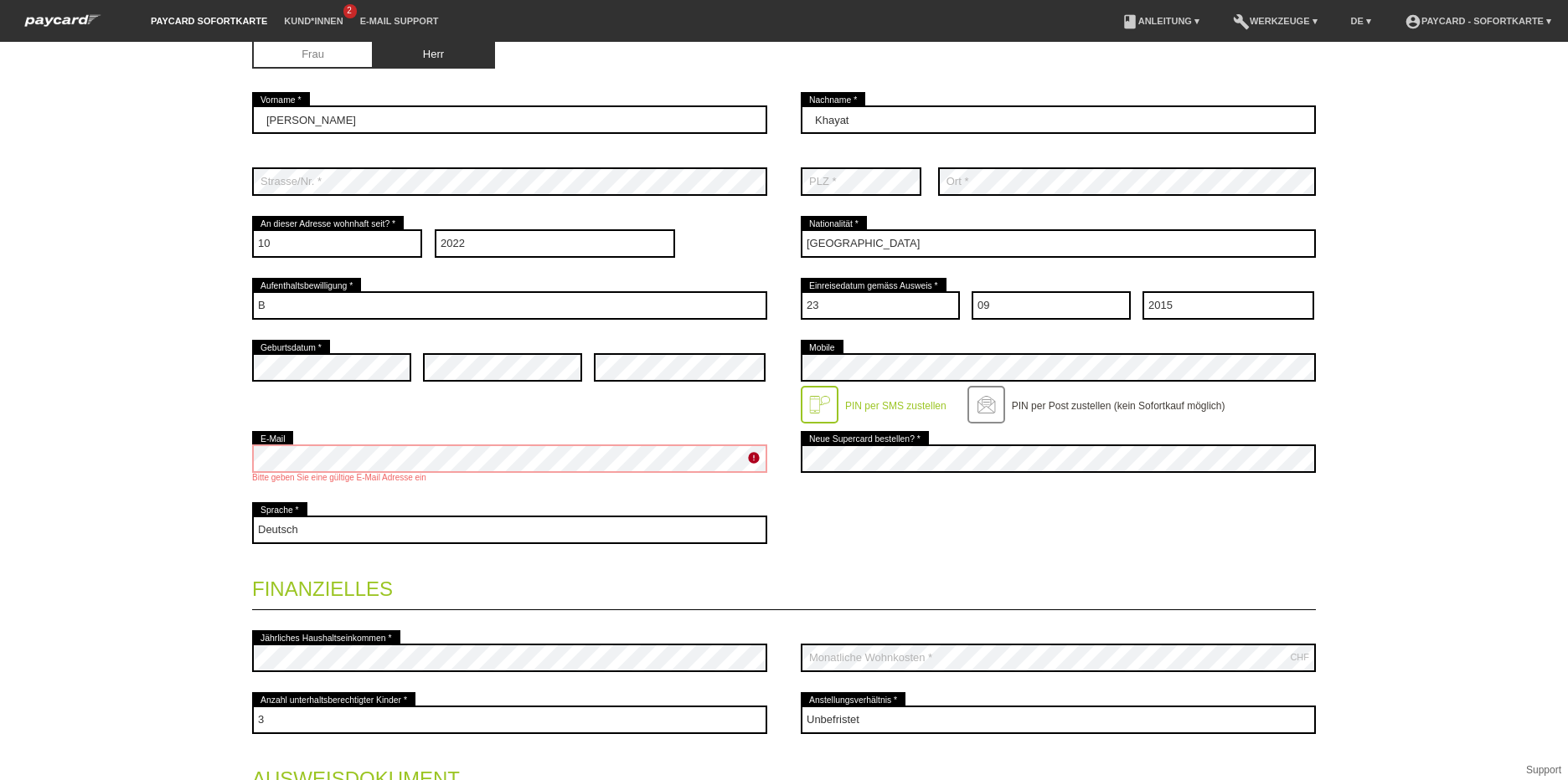
click at [883, 565] on legend "Finanzielles" at bounding box center [784, 586] width 1064 height 49
click at [1555, 379] on div "Startseite Logout Kontaktdaten * Pflichtfelder Frau Herr 01" at bounding box center [784, 410] width 1568 height 739
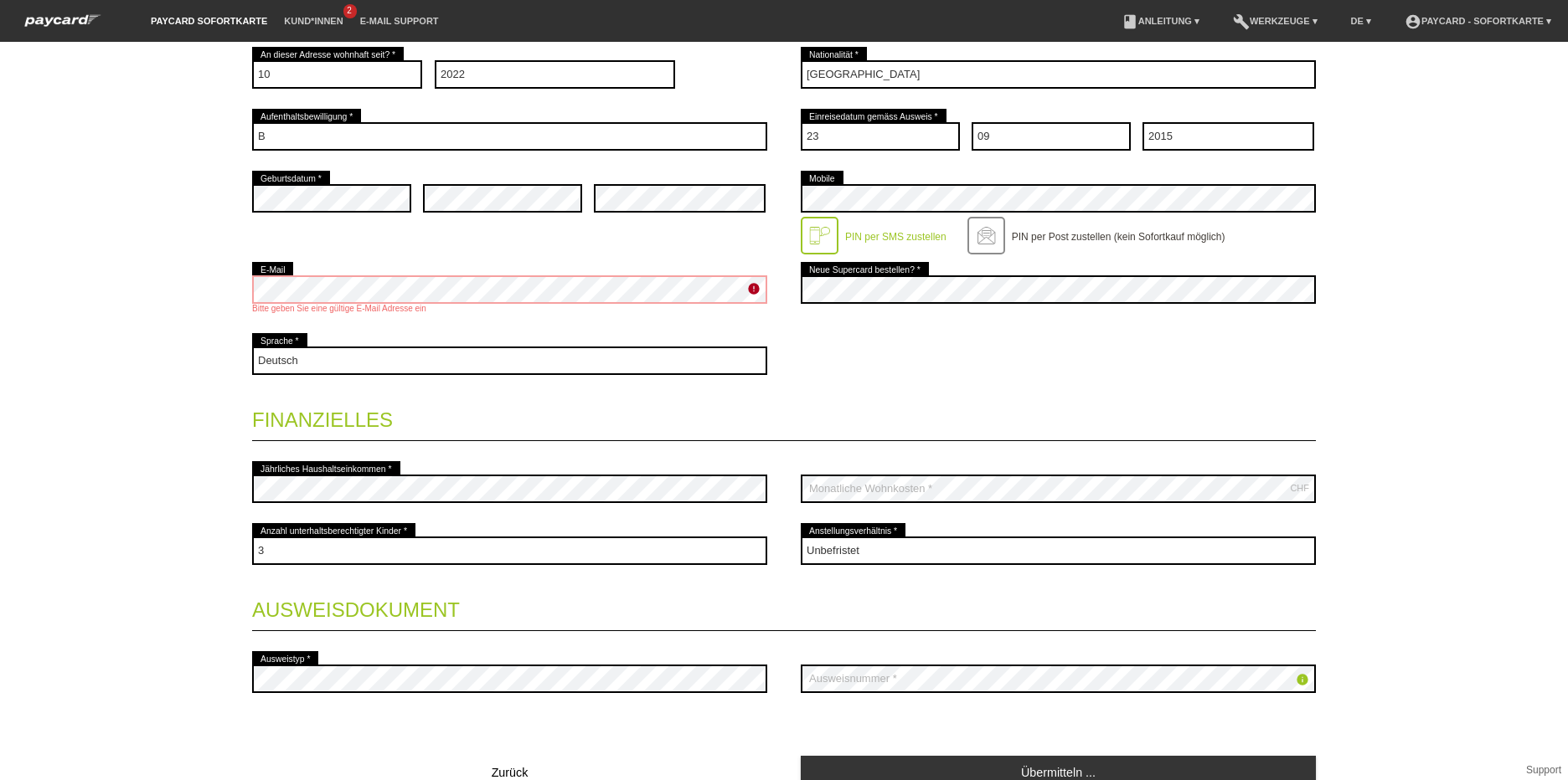
scroll to position [491, 0]
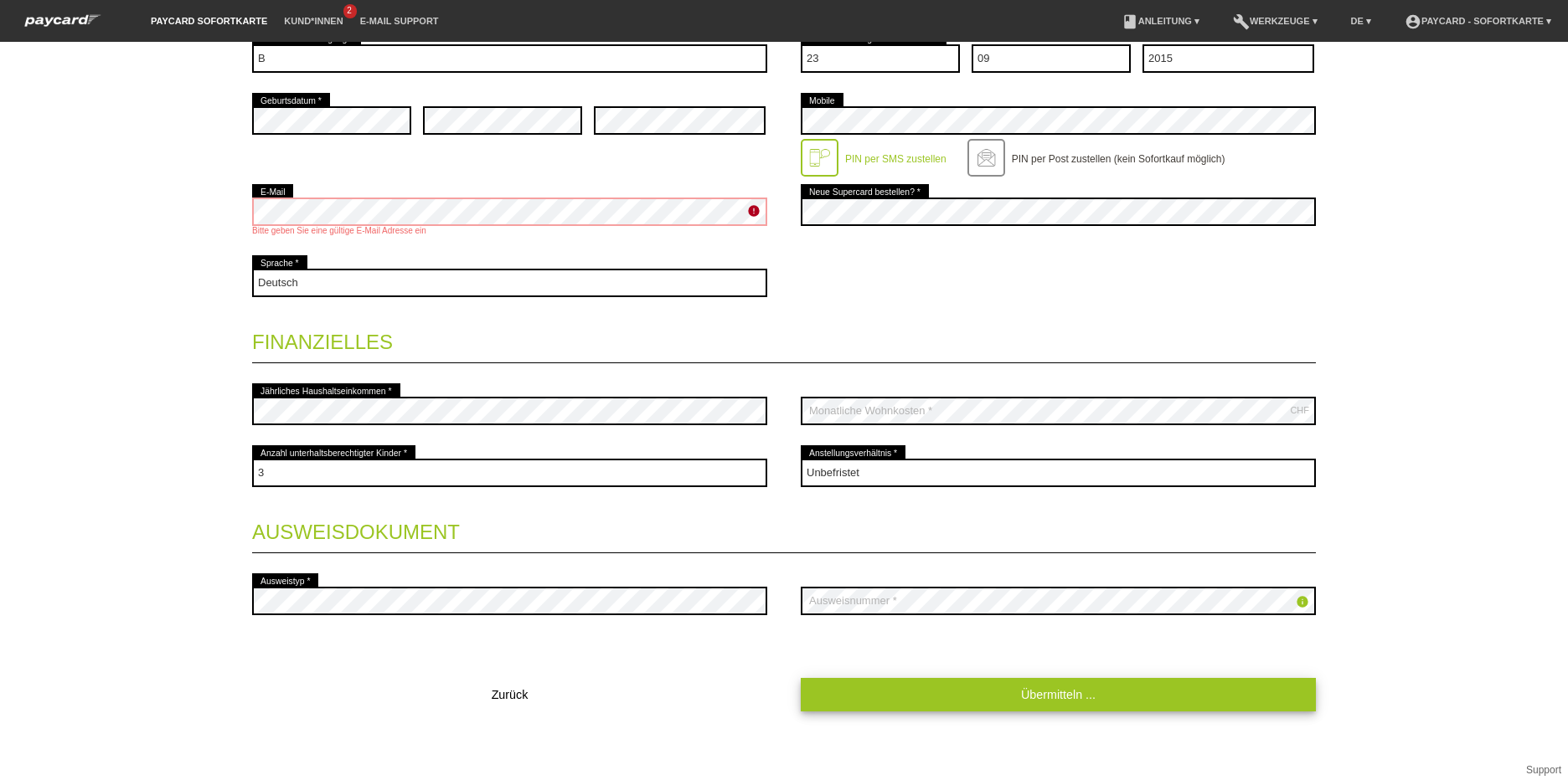
click at [1021, 698] on link "Übermitteln ..." at bounding box center [1059, 694] width 516 height 33
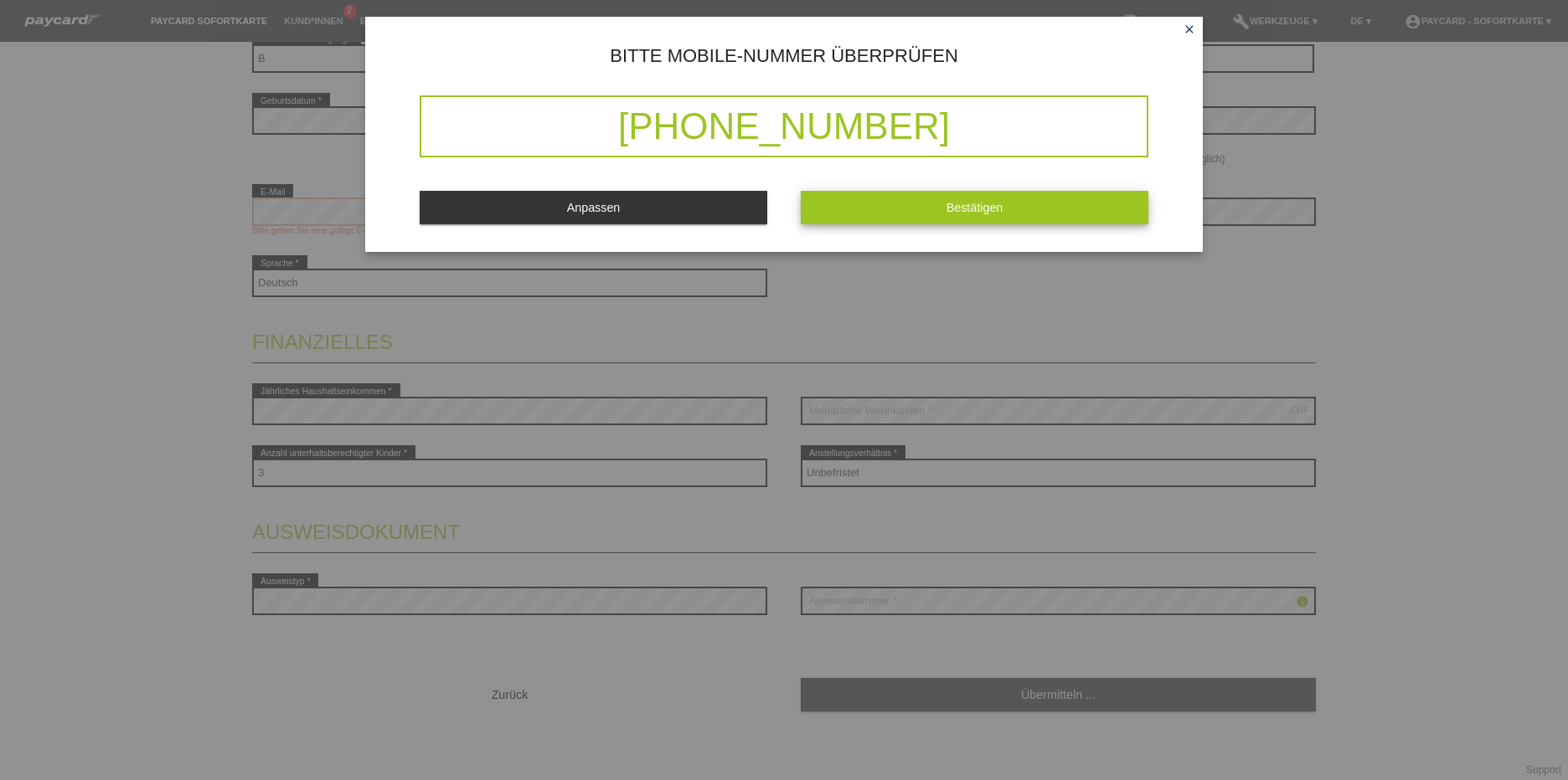
click at [927, 205] on button "Bestätigen" at bounding box center [975, 206] width 348 height 33
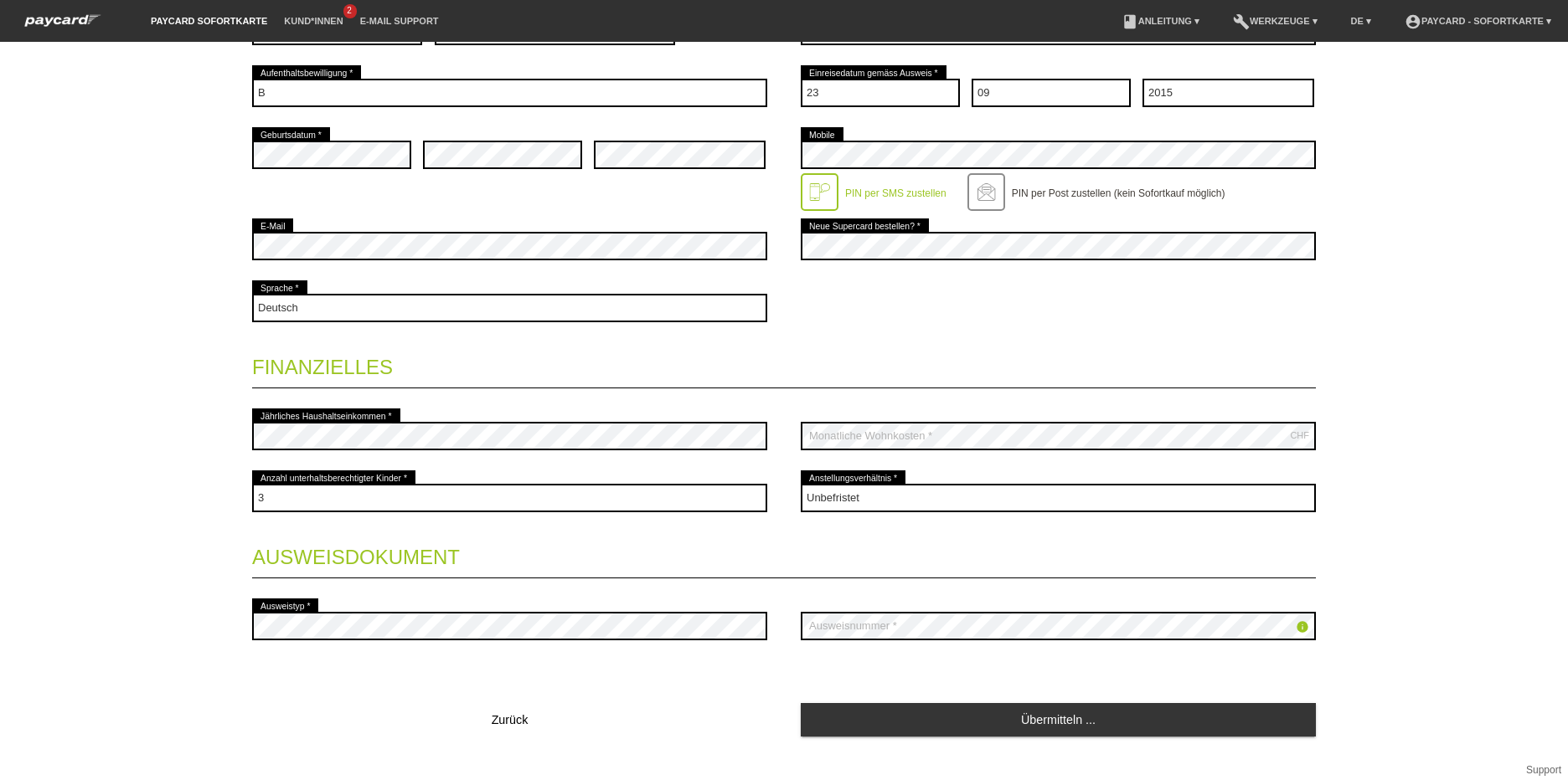
scroll to position [516, 0]
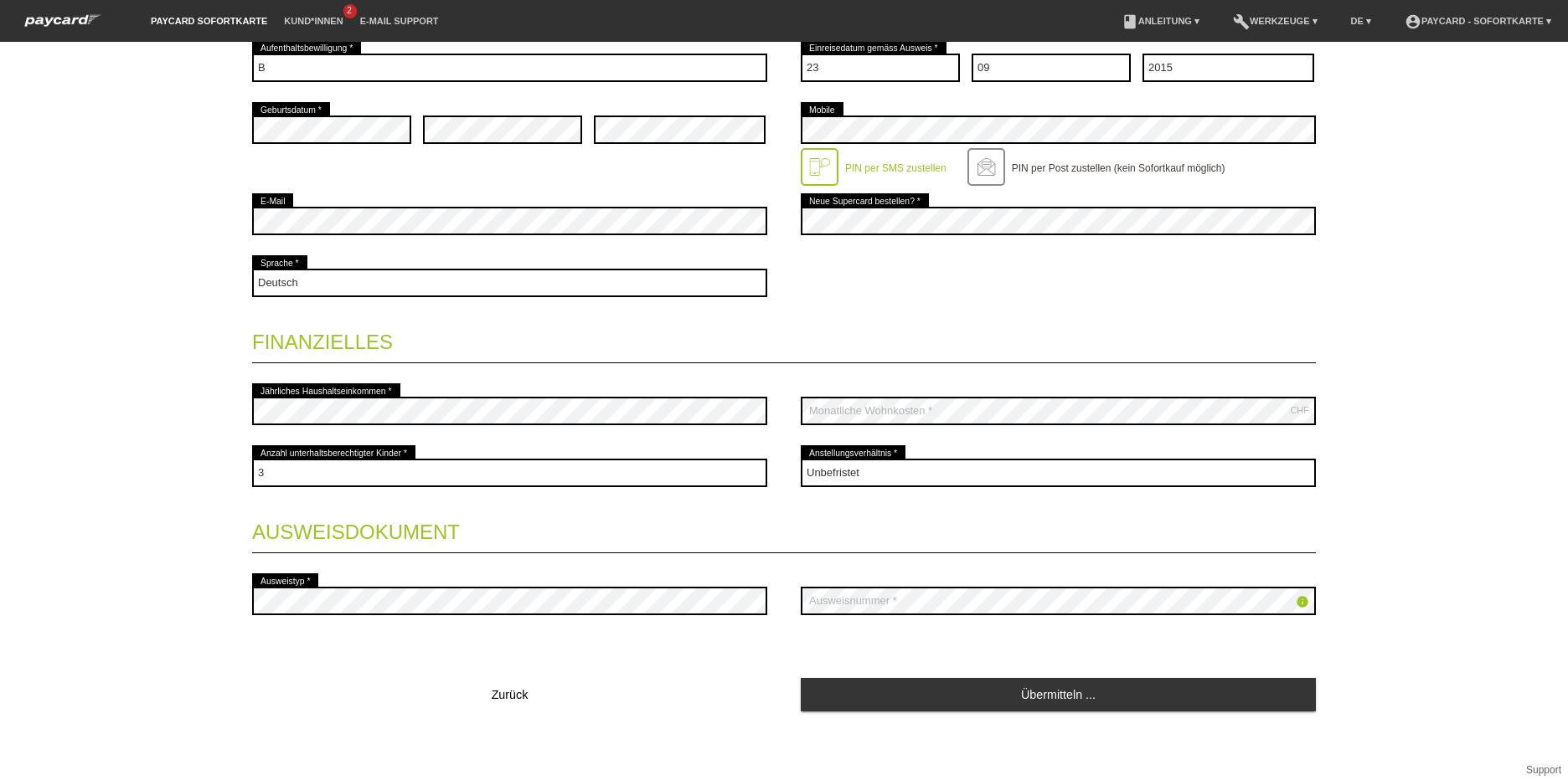
click at [1453, 279] on div "Startseite Logout Wir können dem Kunde aktuell keine Kreditlimite gewähren. Kon…" at bounding box center [784, 410] width 1568 height 739
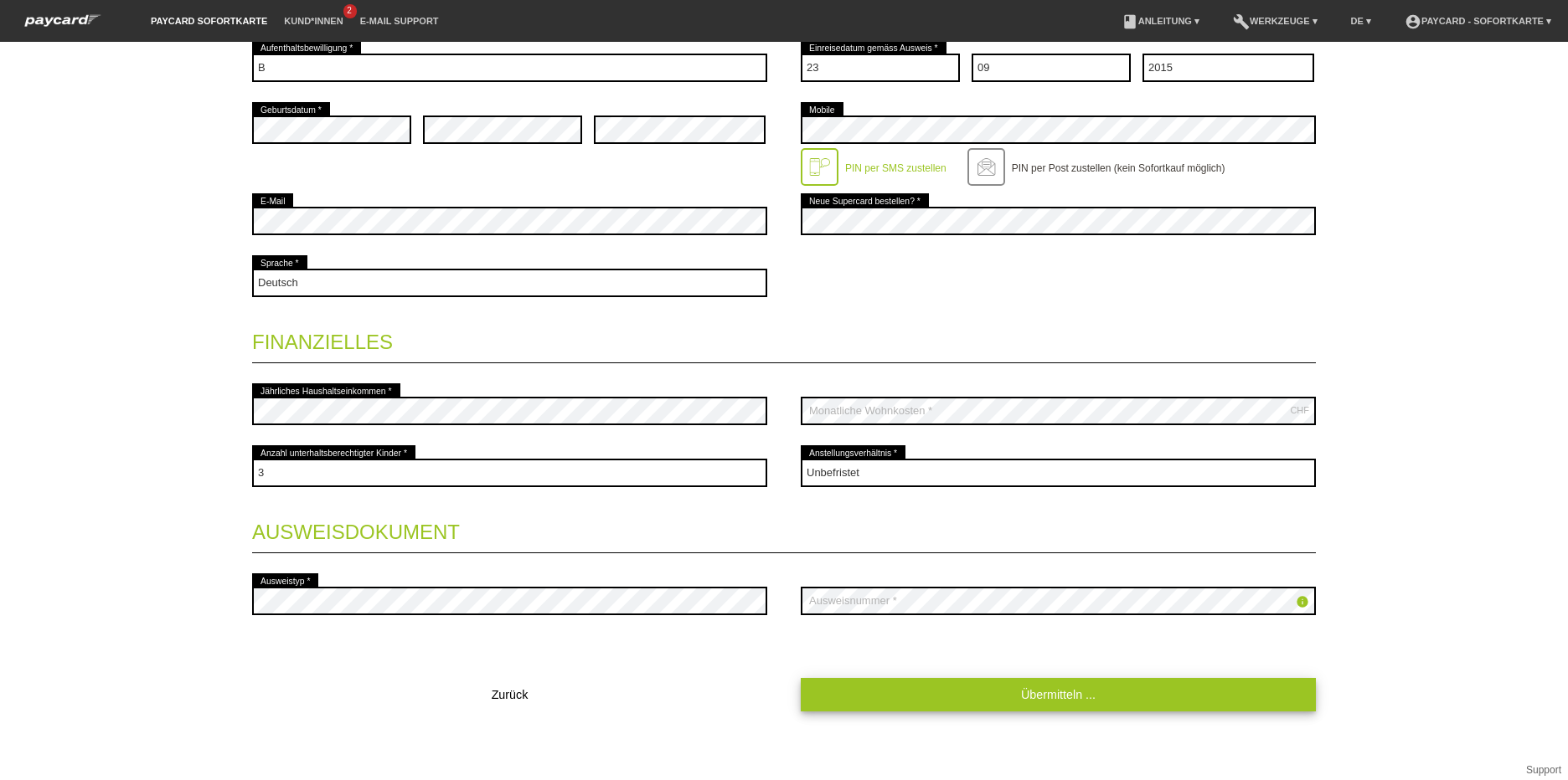
click at [1003, 694] on link "Übermitteln ..." at bounding box center [1059, 694] width 516 height 33
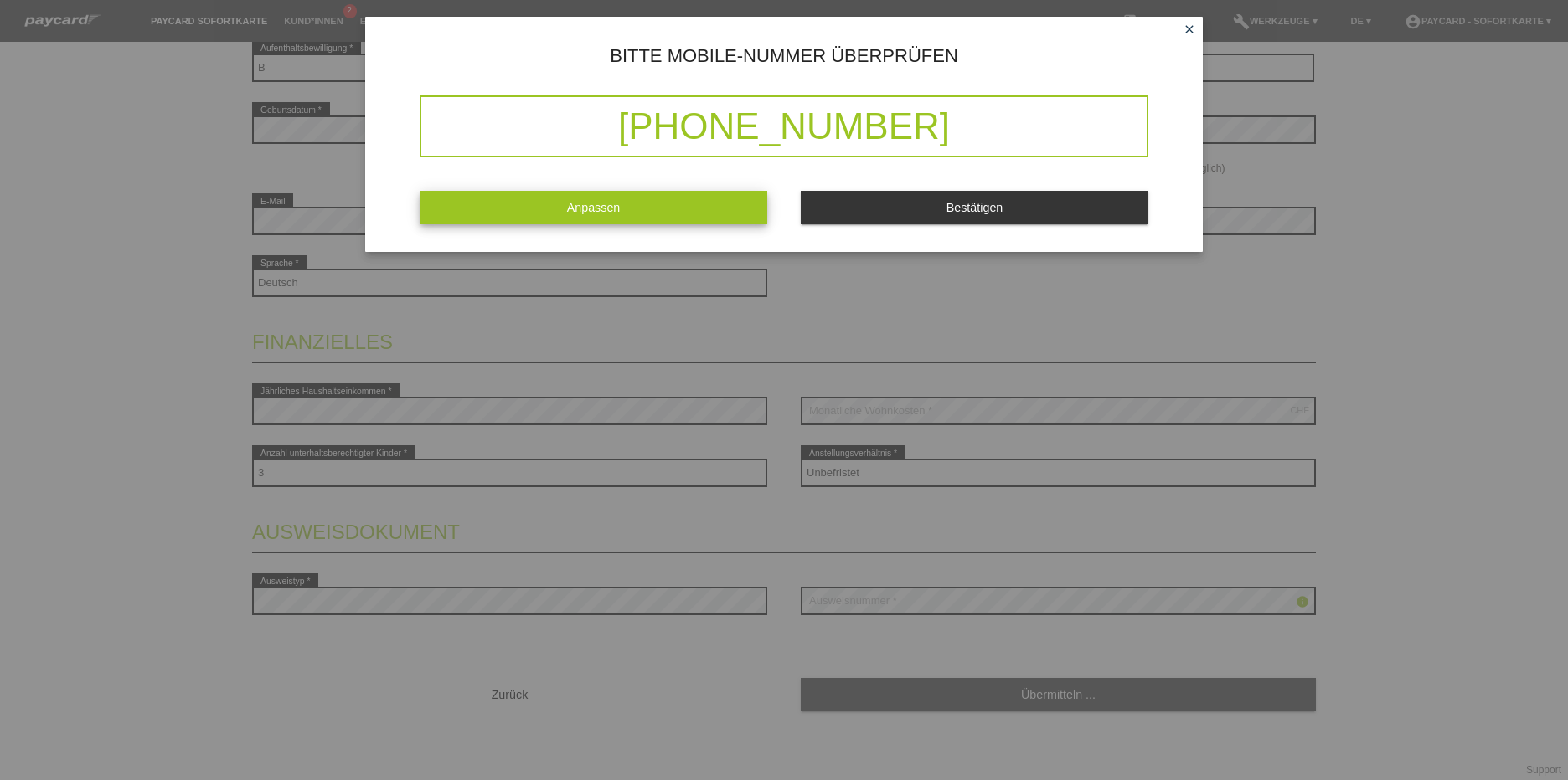
click at [576, 206] on link "Anpassen" at bounding box center [593, 206] width 348 height 33
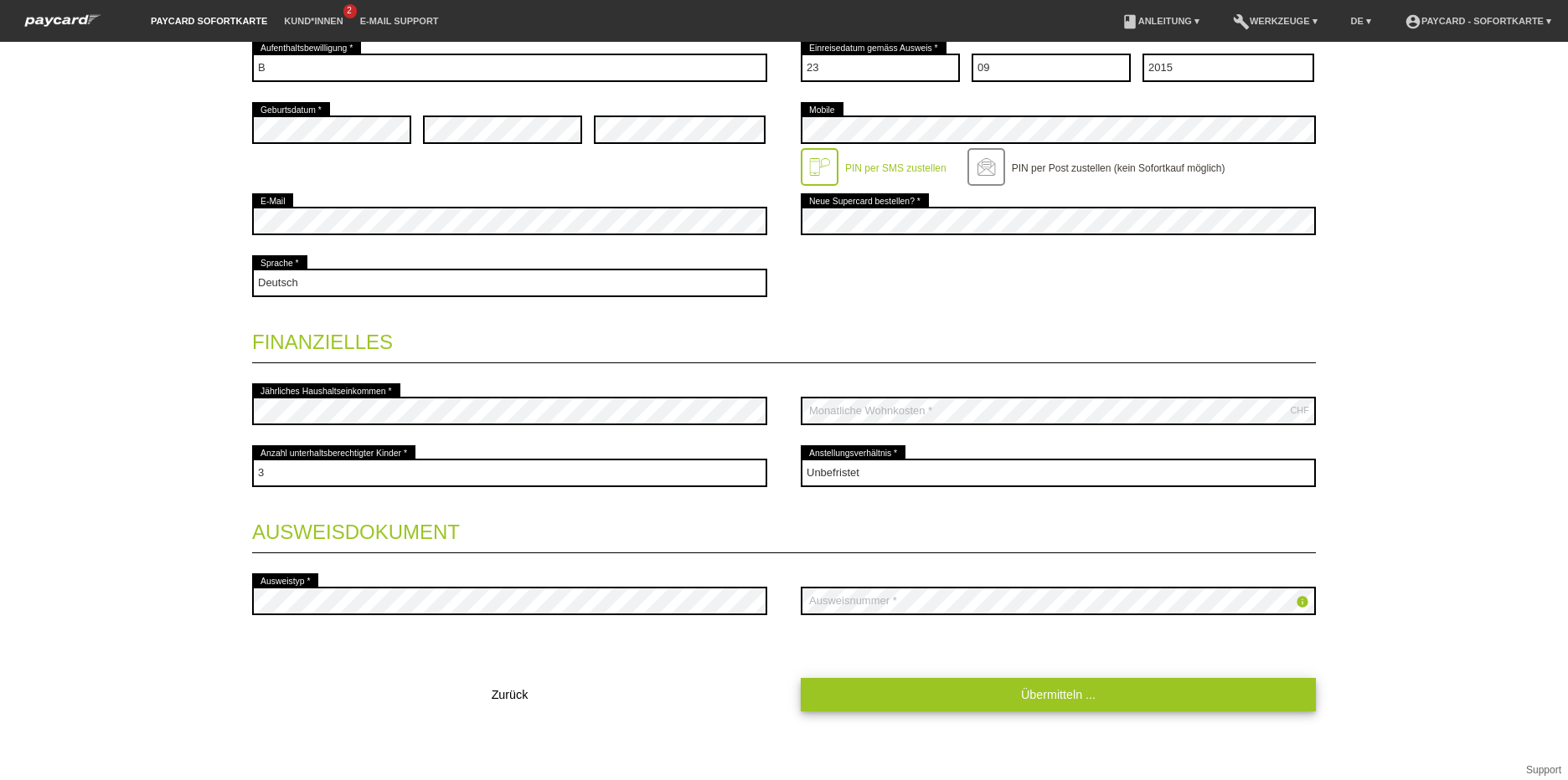
click at [1113, 688] on link "Übermitteln ..." at bounding box center [1059, 694] width 516 height 33
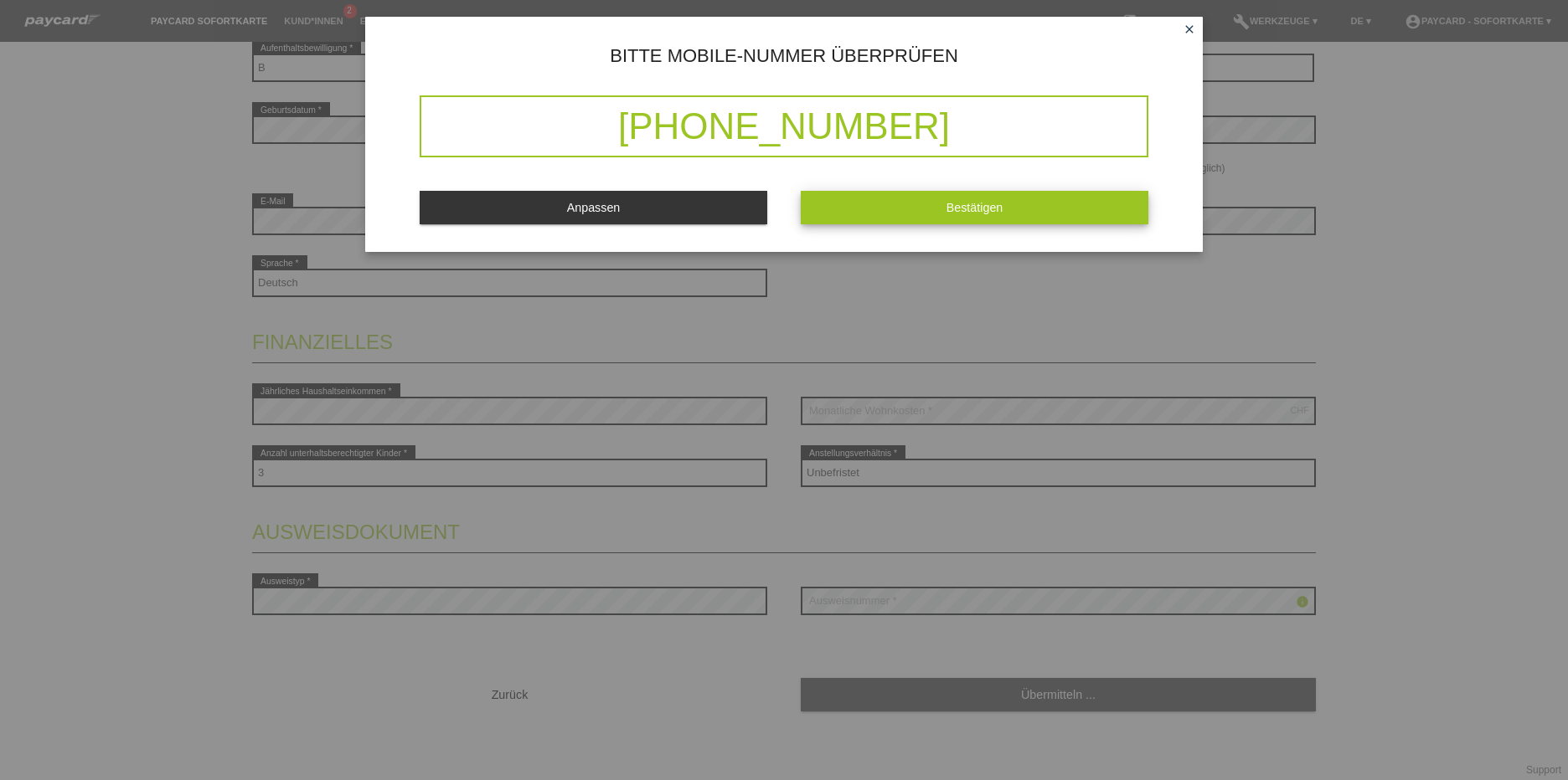
click at [878, 200] on button "Bestätigen" at bounding box center [975, 206] width 348 height 33
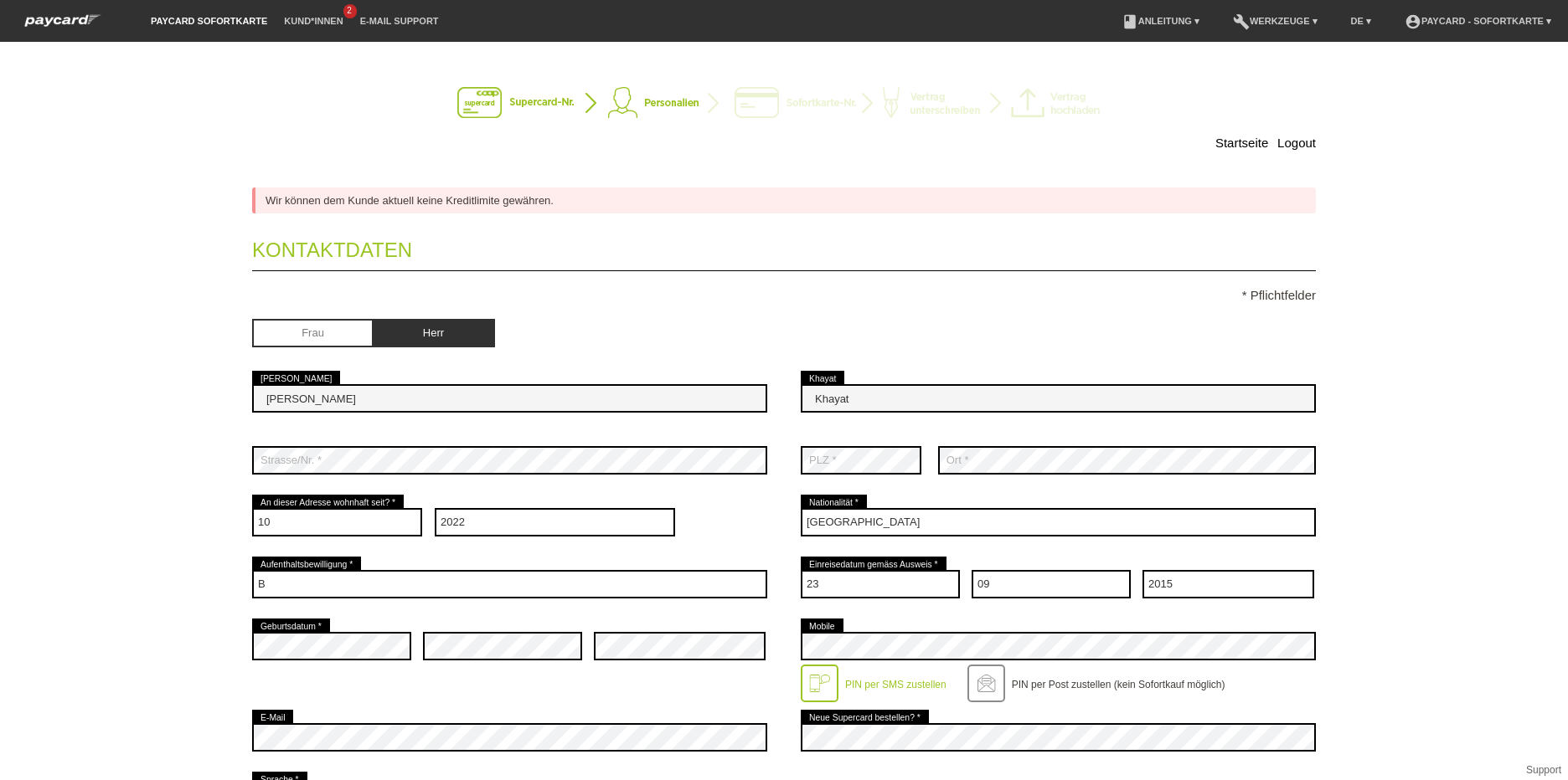
scroll to position [56, 0]
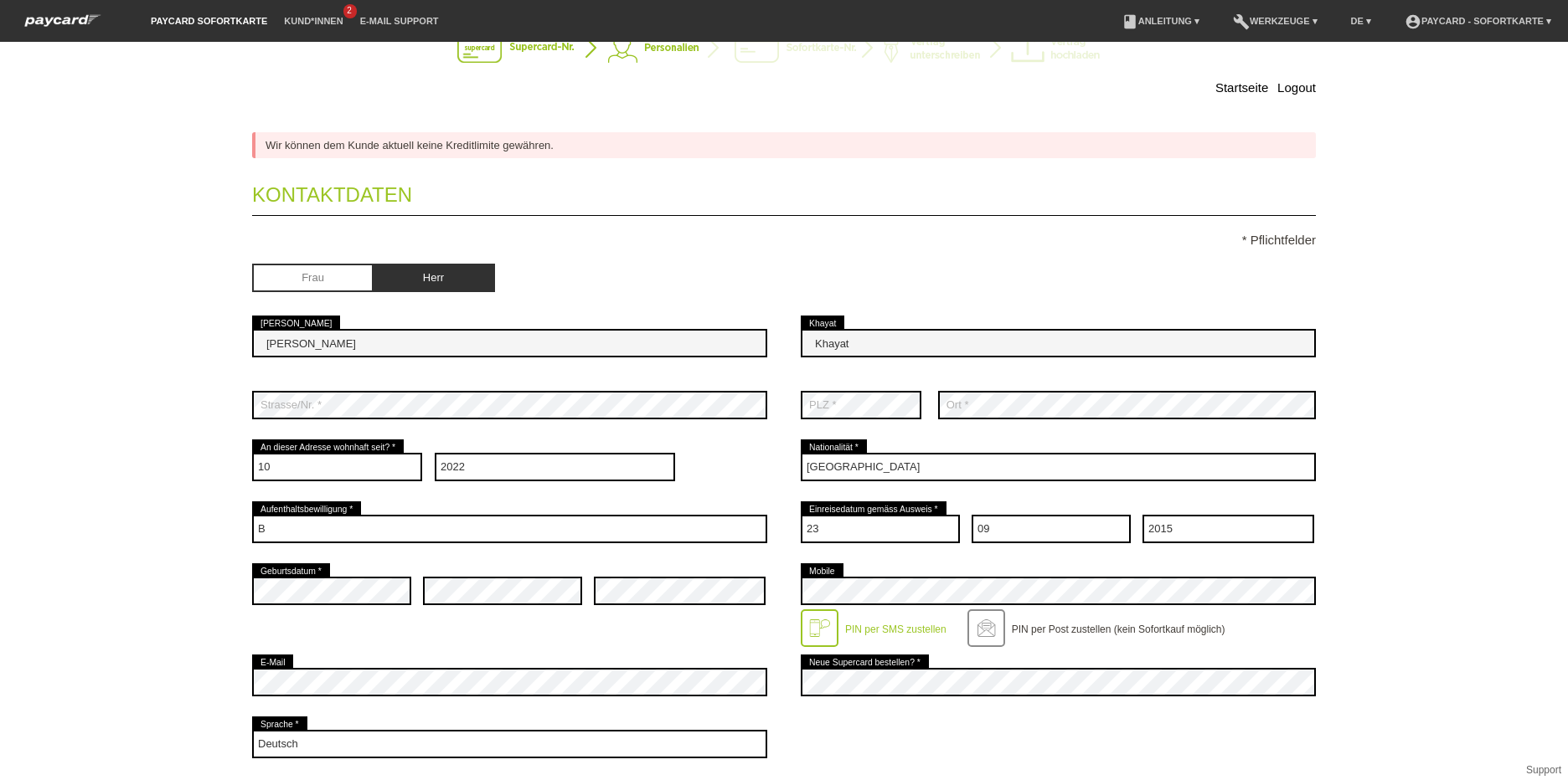
click at [189, 12] on li "paycard Sofortkarte" at bounding box center [208, 21] width 133 height 42
click at [226, 21] on link "paycard Sofortkarte" at bounding box center [208, 20] width 133 height 10
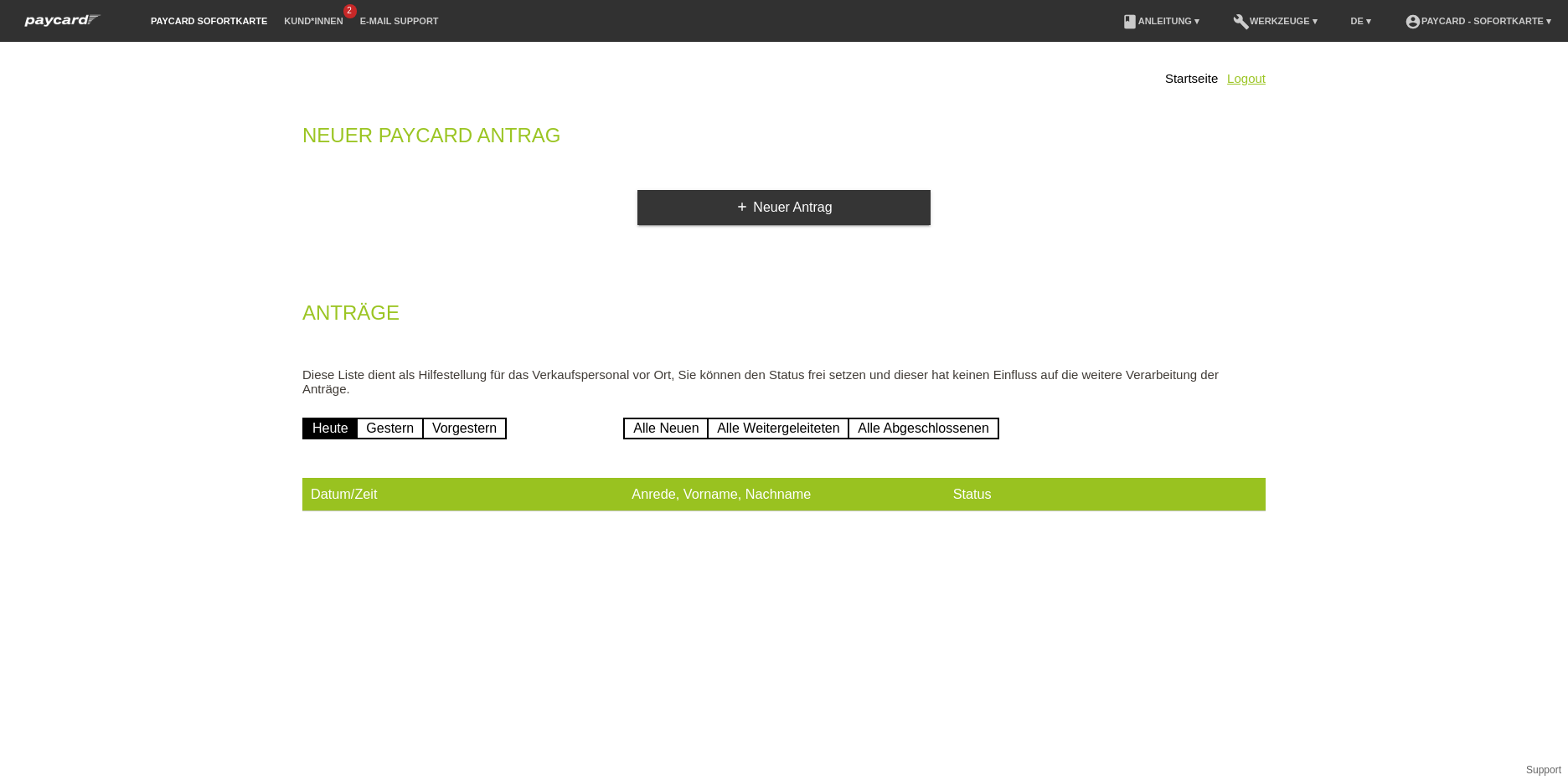
click at [1252, 77] on link "Logout" at bounding box center [1247, 79] width 39 height 14
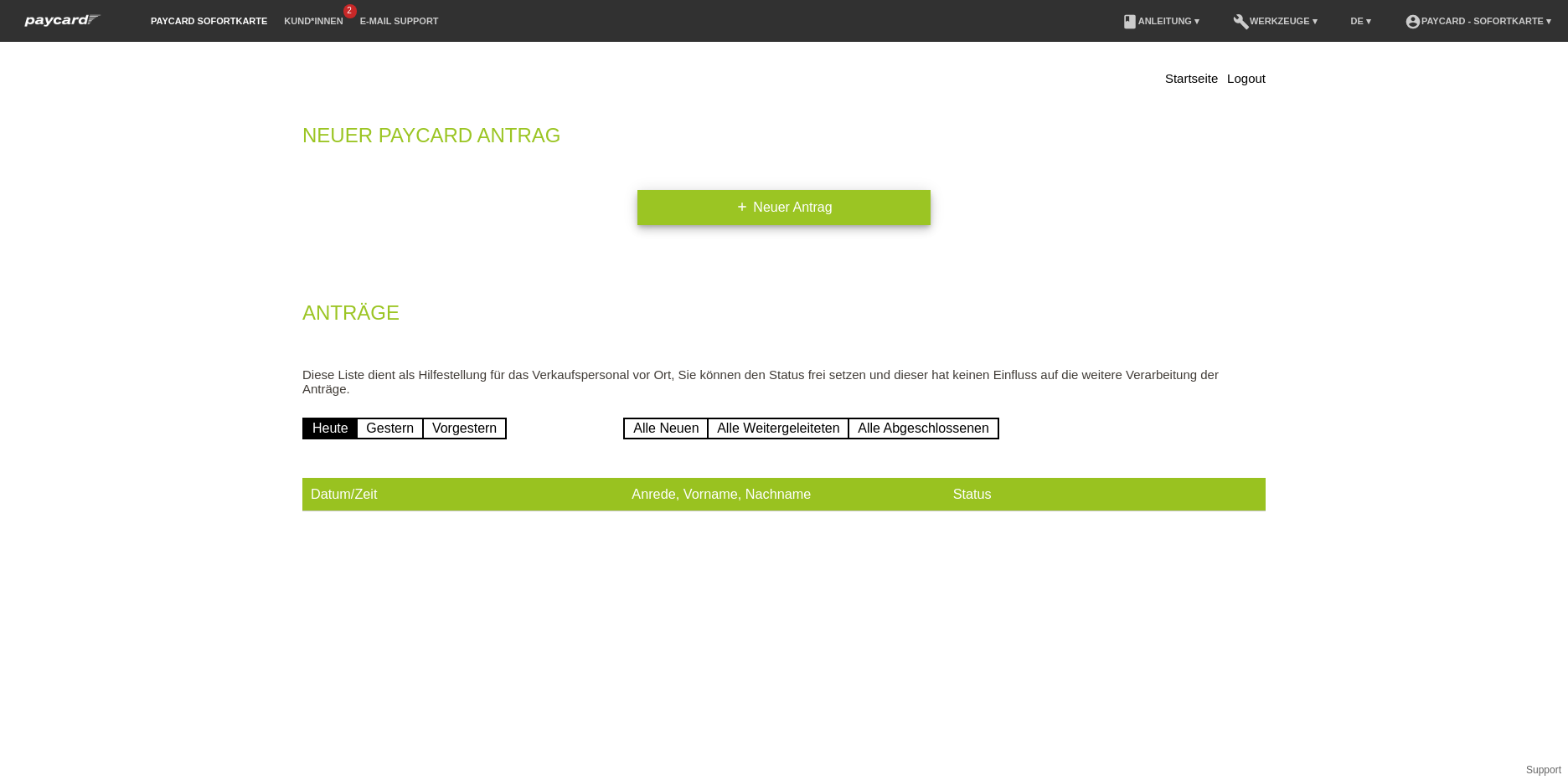
click at [741, 214] on link "add Neuer Antrag" at bounding box center [784, 207] width 293 height 35
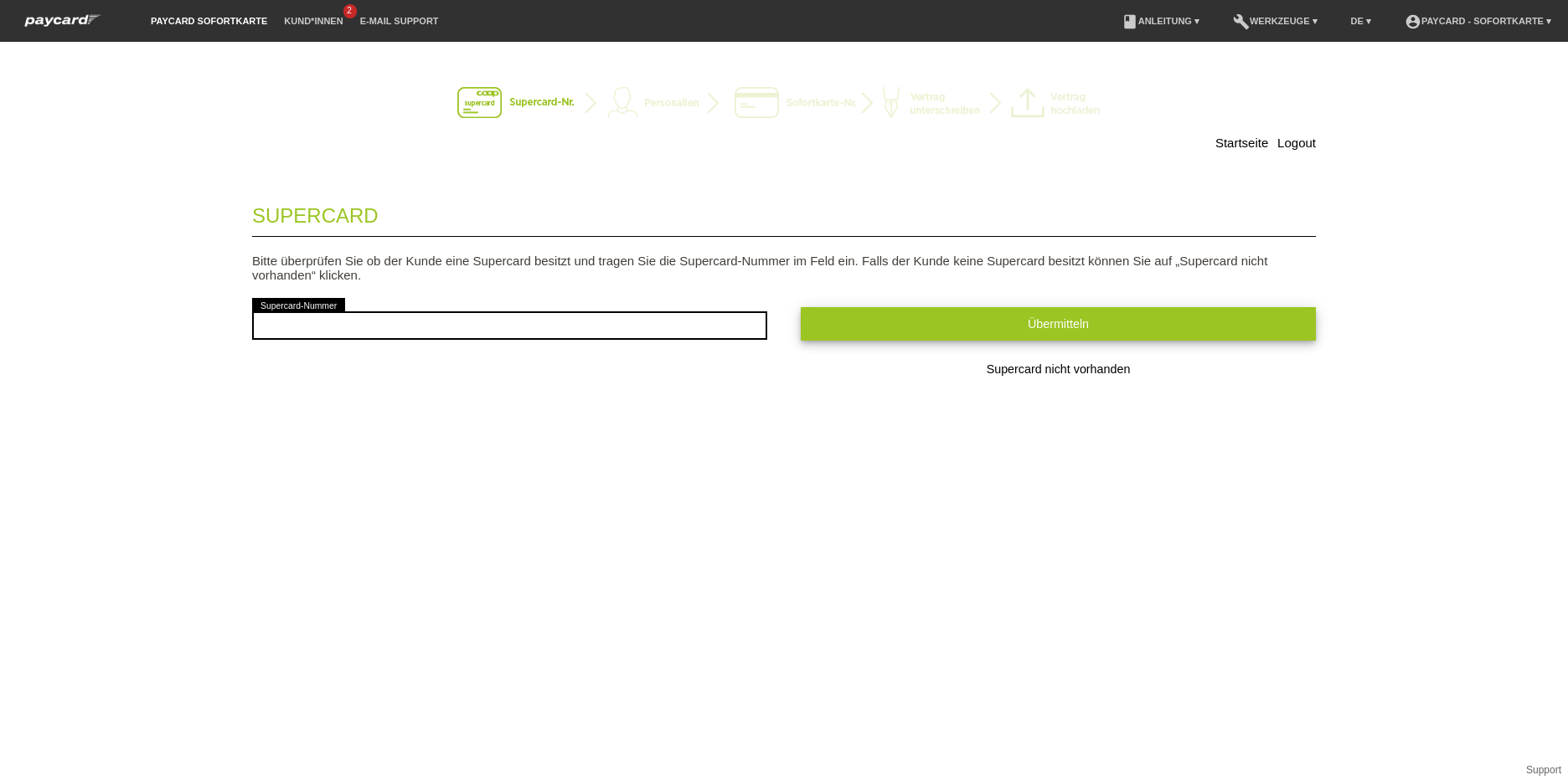
click at [1039, 319] on span "Übermitteln" at bounding box center [1058, 324] width 61 height 13
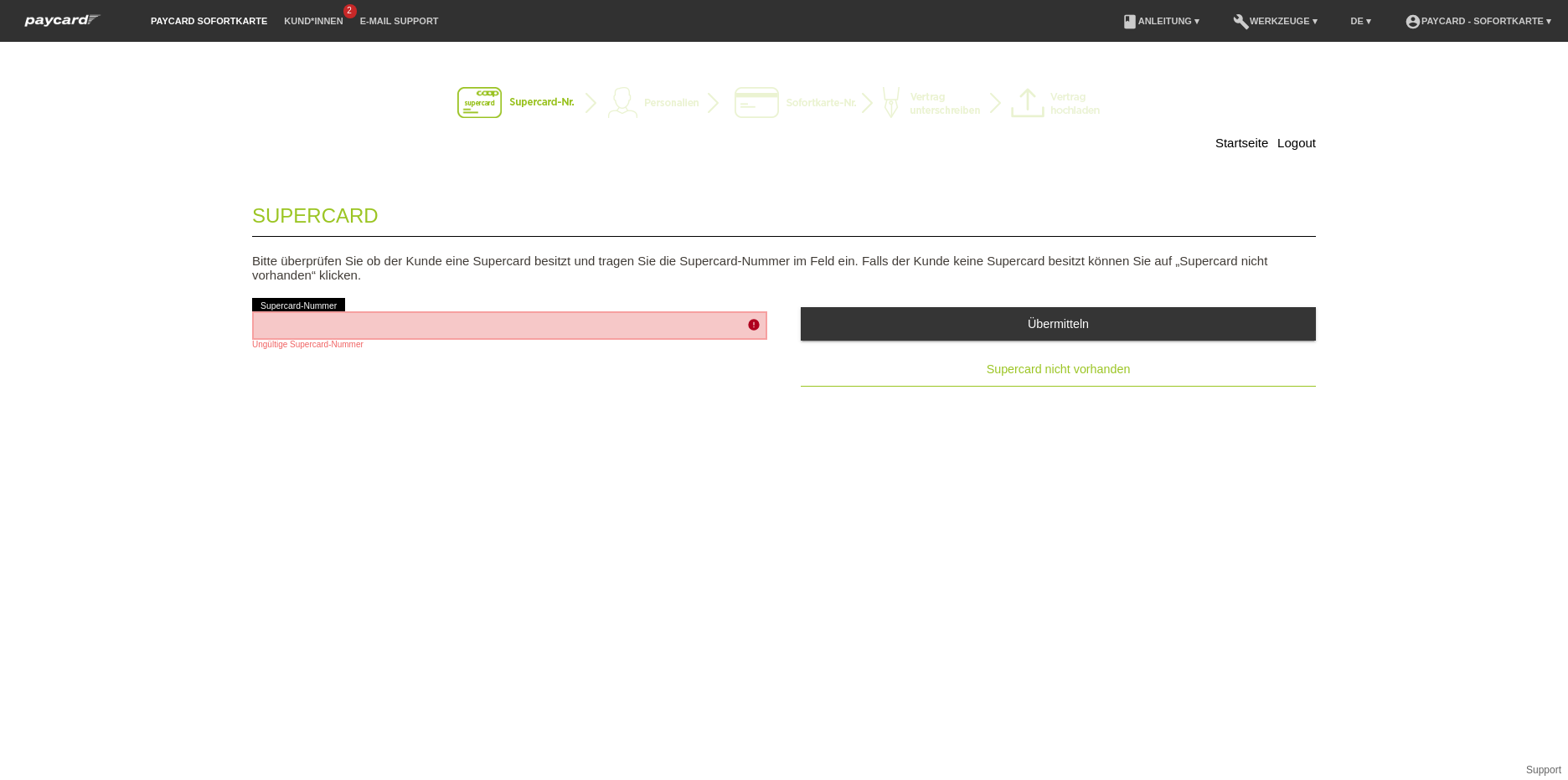
click at [1027, 381] on button "Supercard nicht vorhanden" at bounding box center [1059, 370] width 516 height 34
